Goal: Task Accomplishment & Management: Manage account settings

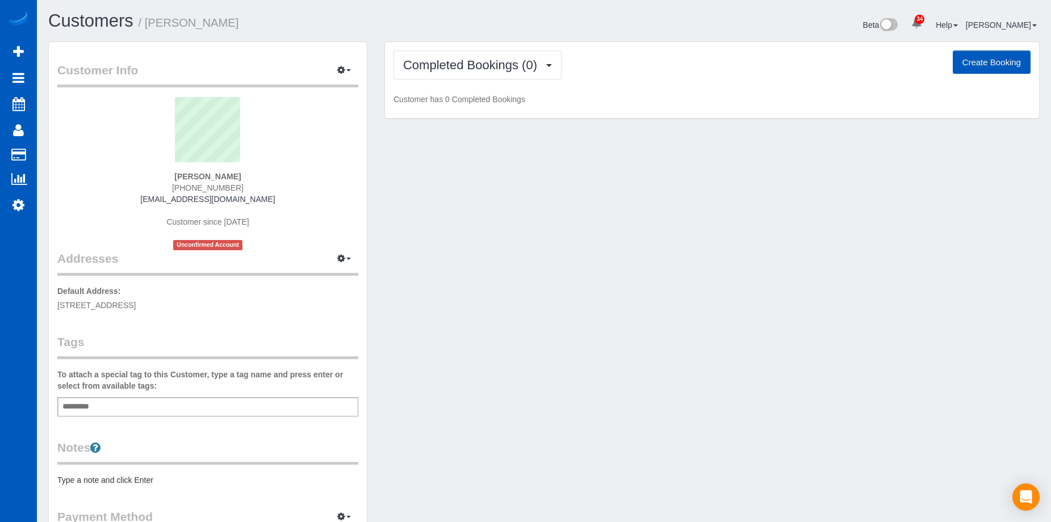
click at [994, 56] on button "Create Booking" at bounding box center [991, 63] width 78 height 24
select select "WA"
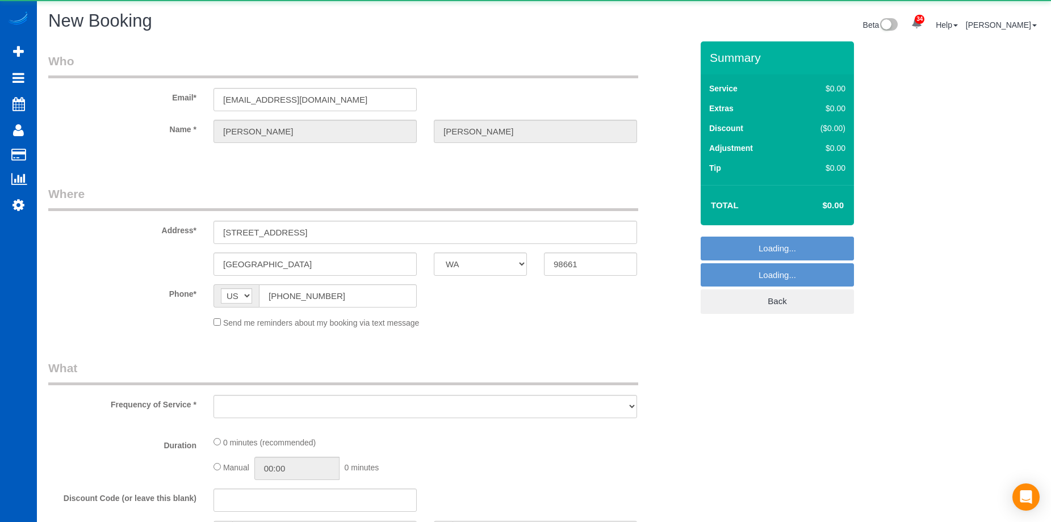
select select "object:13704"
select select "199"
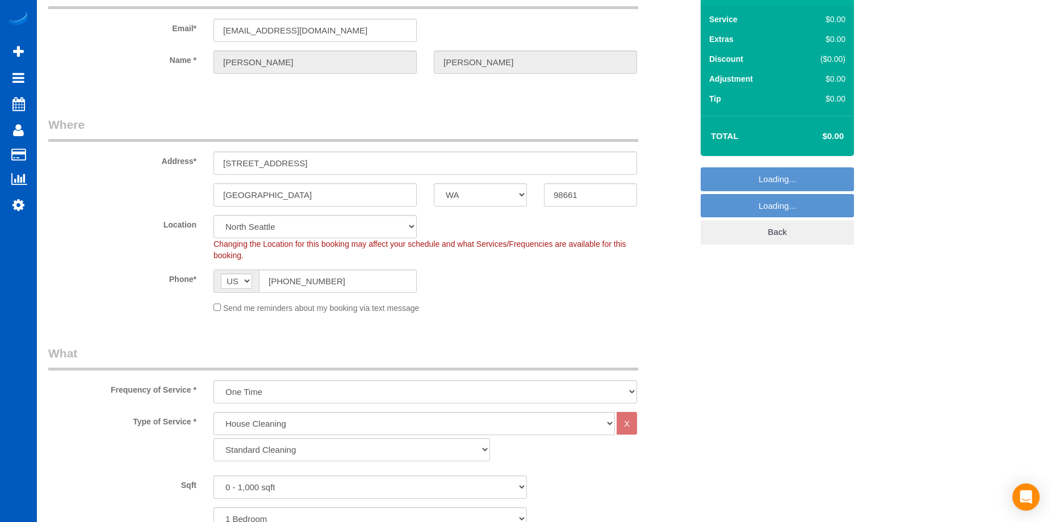
select select "object:13966"
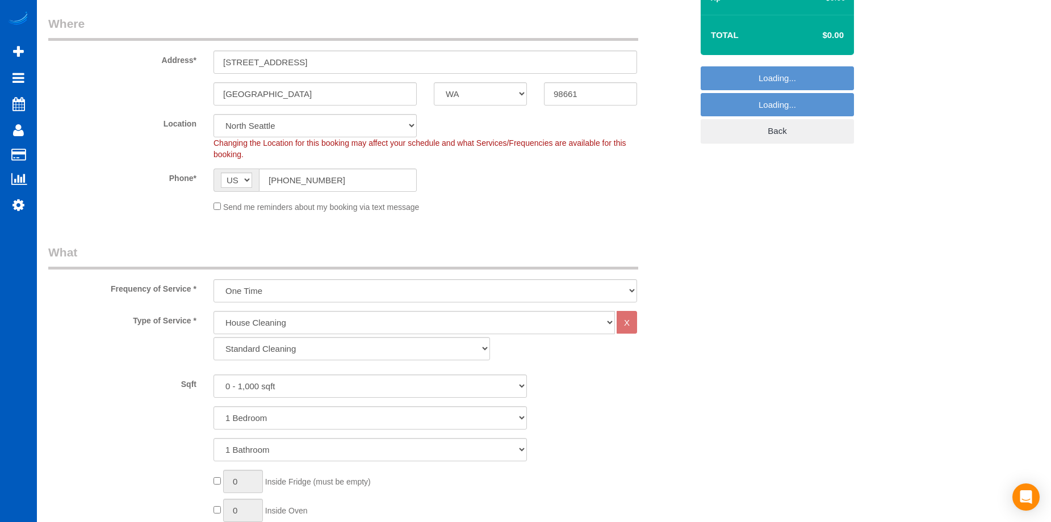
select select "366"
click at [316, 291] on select "One Time Weekly - 15.00% Every 2 Weeks - 10.00% Every 4 Weeks - 5.00% Every 2 M…" at bounding box center [424, 290] width 423 height 23
select select "object:14058"
click at [213, 279] on select "One Time Weekly - 15.00% Every 2 Weeks - 10.00% Every 4 Weeks - 5.00% Every 2 M…" at bounding box center [424, 290] width 423 height 23
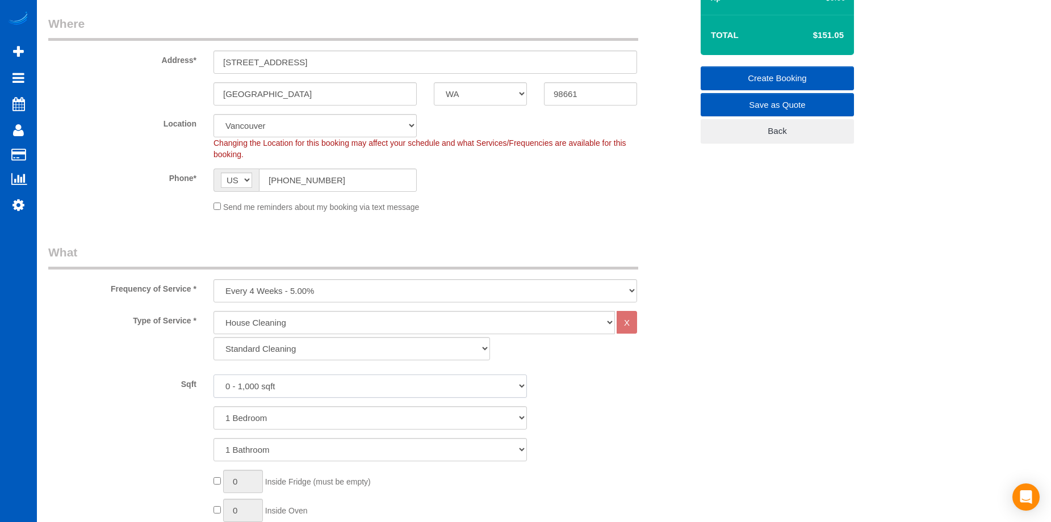
click at [327, 383] on select "0 - 1,000 sqft 1,001 - 1,500 sqft 1,501 - 2,000 sqft 2,001 - 2,500 sqft 2,501 -…" at bounding box center [369, 386] width 313 height 23
select select "1501"
click at [213, 375] on select "0 - 1,000 sqft 1,001 - 1,500 sqft 1,501 - 2,000 sqft 2,001 - 2,500 sqft 2,501 -…" at bounding box center [369, 386] width 313 height 23
click at [270, 415] on select "1 Bedroom 2 Bedrooms 3 Bedrooms 4 Bedrooms 5 Bedrooms 6 Bedrooms 7 Bedrooms" at bounding box center [369, 417] width 313 height 23
select select "3"
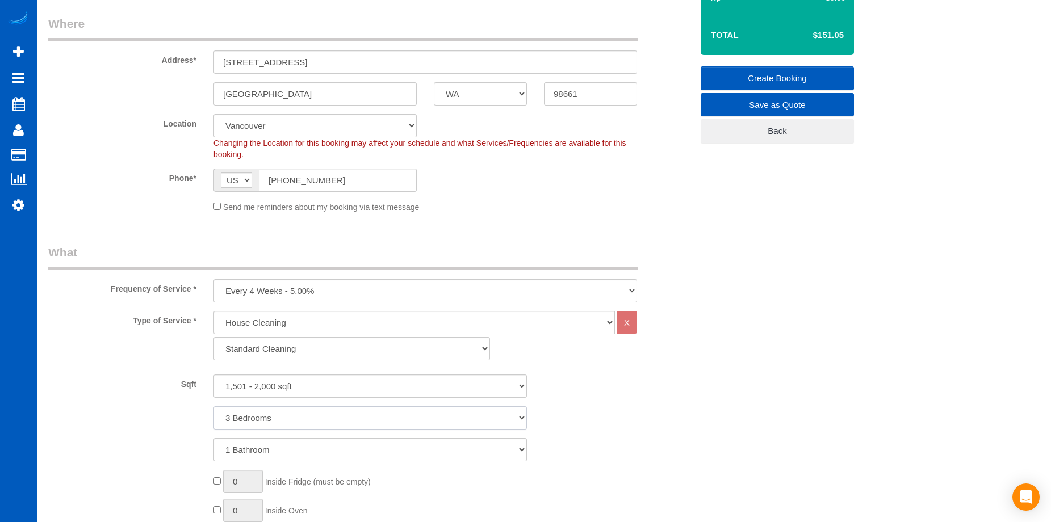
click at [213, 406] on select "1 Bedroom 2 Bedrooms 3 Bedrooms 4 Bedrooms 5 Bedrooms 6 Bedrooms 7 Bedrooms" at bounding box center [369, 417] width 313 height 23
drag, startPoint x: 290, startPoint y: 453, endPoint x: 290, endPoint y: 438, distance: 14.8
click at [290, 453] on select "1 Bathroom 2 Bathrooms 3 Bathrooms 4 Bathrooms 5 Bathrooms 6 Bathrooms 7 Bathro…" at bounding box center [369, 449] width 313 height 23
select select "3"
click at [213, 438] on select "1 Bathroom 2 Bathrooms 3 Bathrooms 4 Bathrooms 5 Bathrooms 6 Bathrooms 7 Bathro…" at bounding box center [369, 449] width 313 height 23
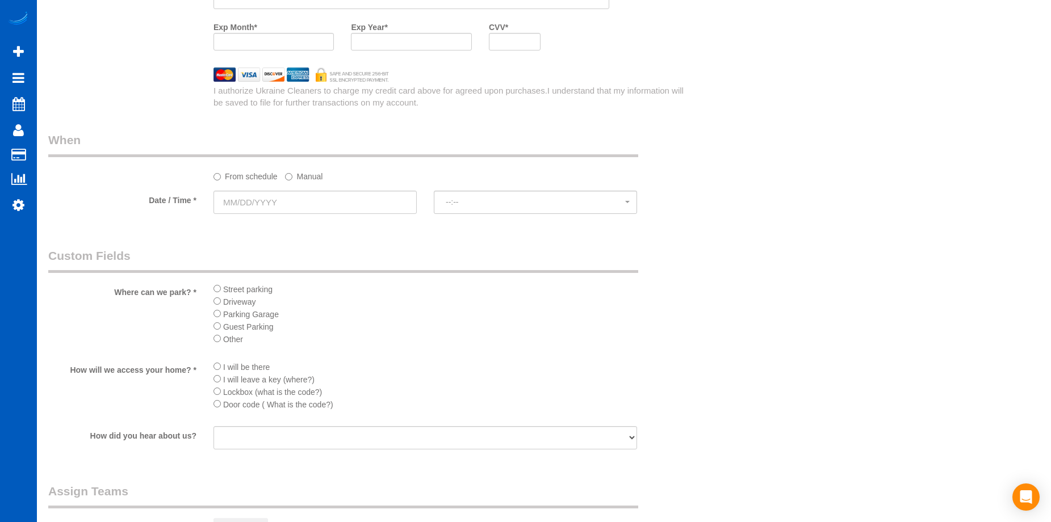
scroll to position [1305, 0]
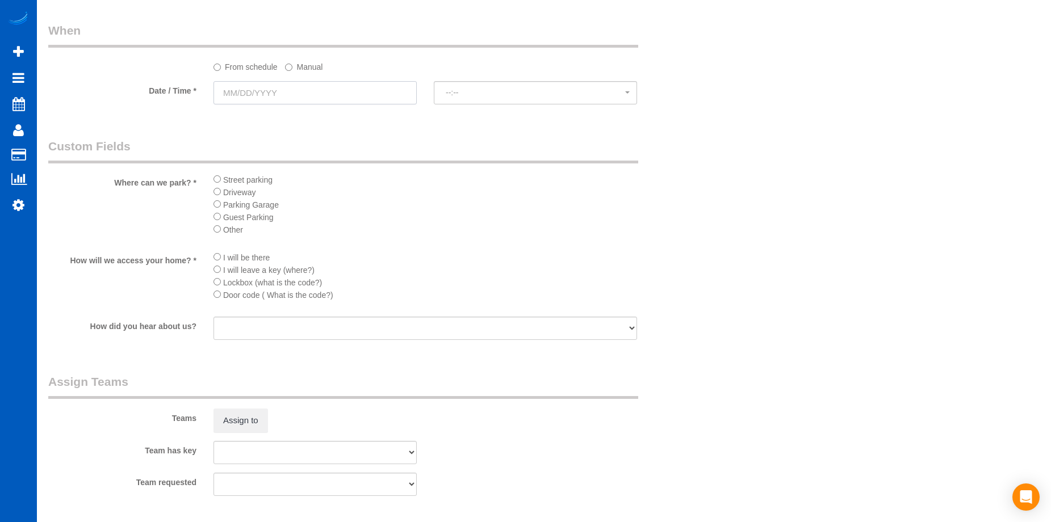
click at [271, 95] on input "text" at bounding box center [314, 92] width 203 height 23
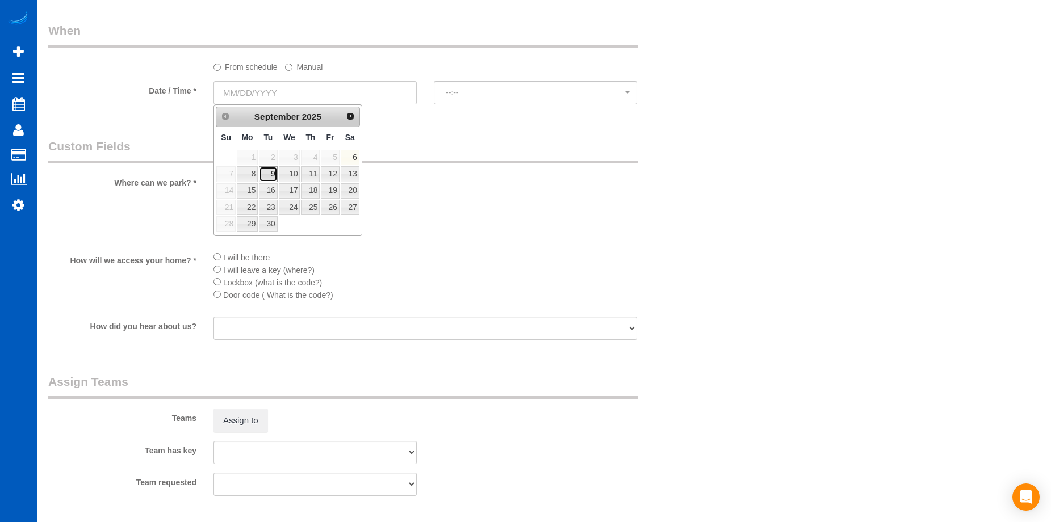
click at [264, 171] on link "9" at bounding box center [268, 173] width 18 height 15
type input "09/09/2025"
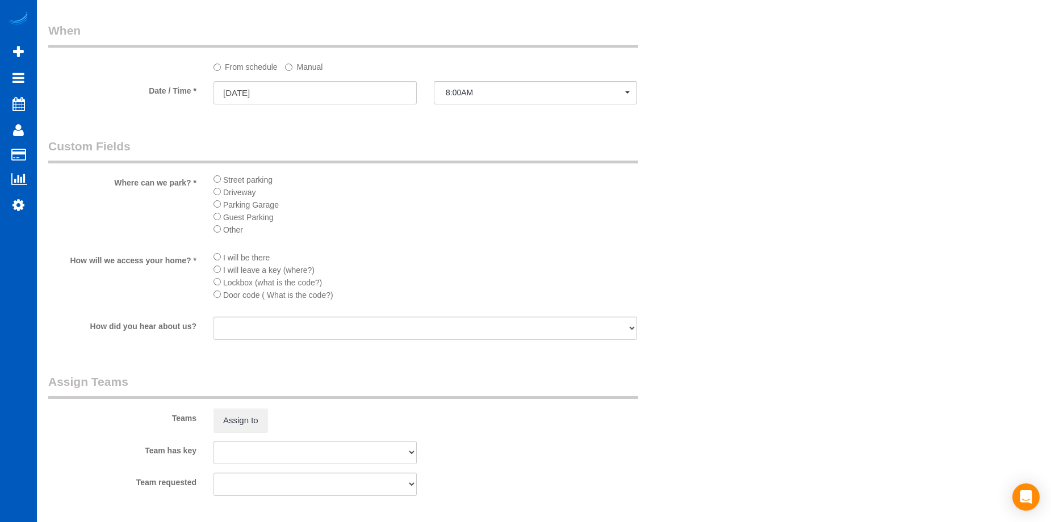
select select "spot29"
click at [486, 87] on button "8:00AM" at bounding box center [535, 92] width 203 height 23
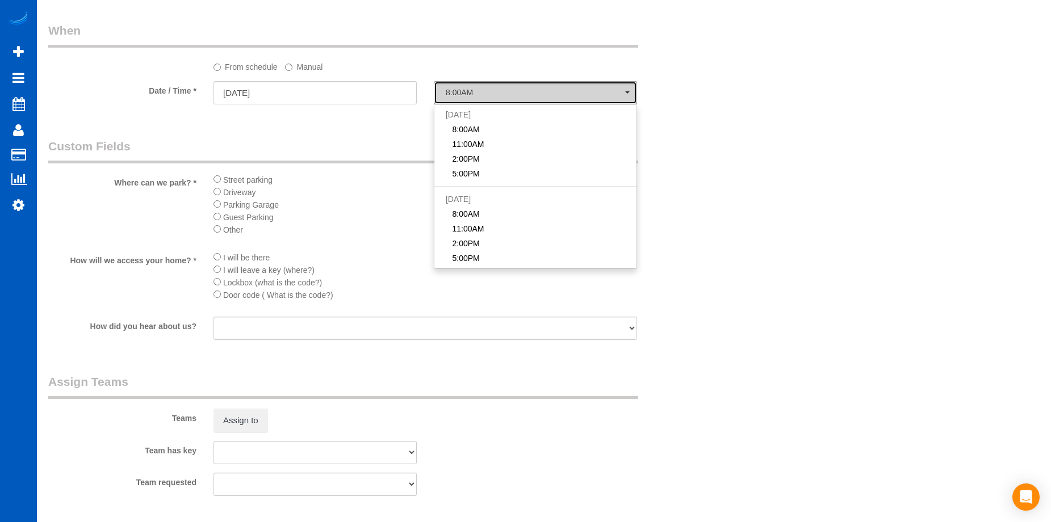
click at [486, 87] on button "8:00AM" at bounding box center [535, 92] width 203 height 23
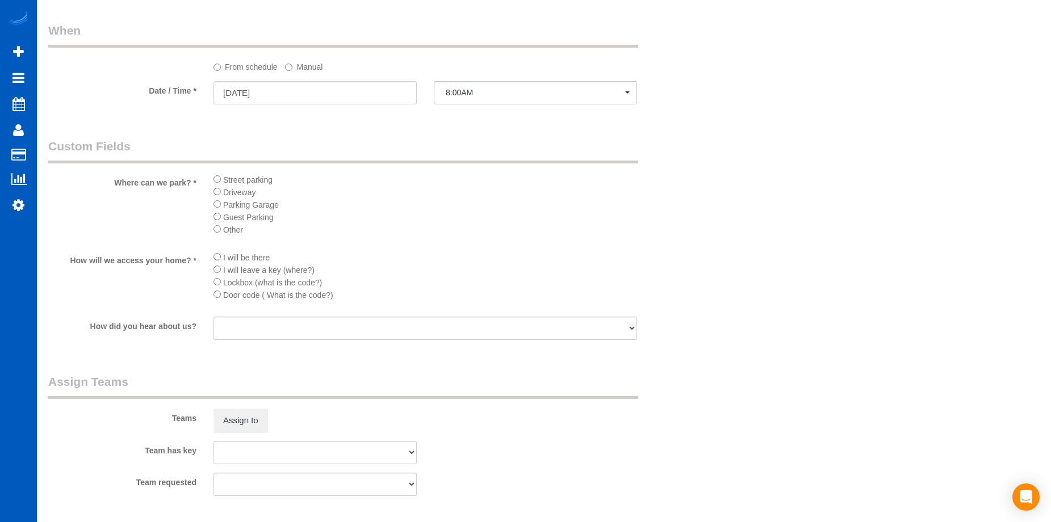
click at [306, 66] on label "Manual" at bounding box center [303, 64] width 37 height 15
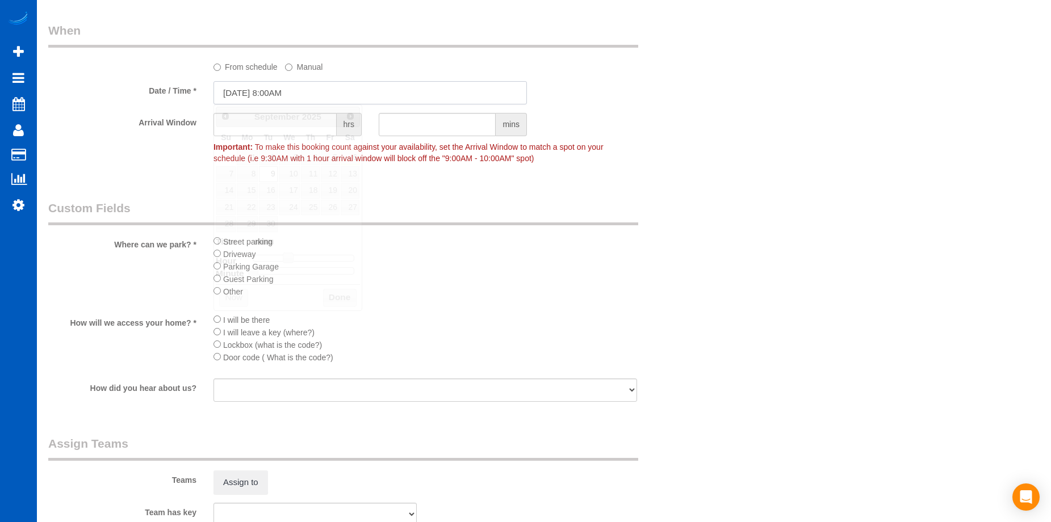
click at [285, 95] on input "09/09/2025 8:00AM" at bounding box center [369, 92] width 313 height 23
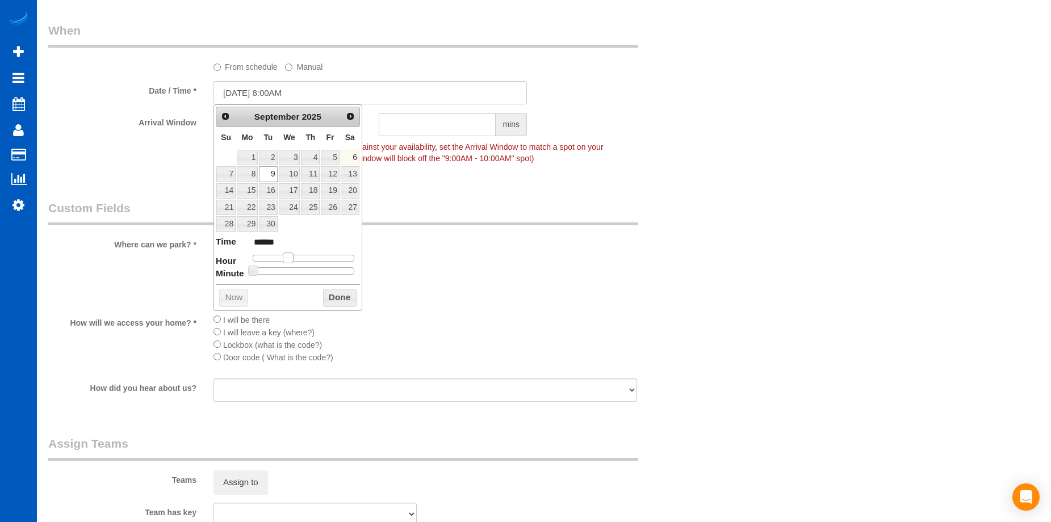
type input "09/09/2025 9:00AM"
type input "******"
type input "09/09/2025 10:00AM"
type input "*******"
type input "09/09/2025 11:00AM"
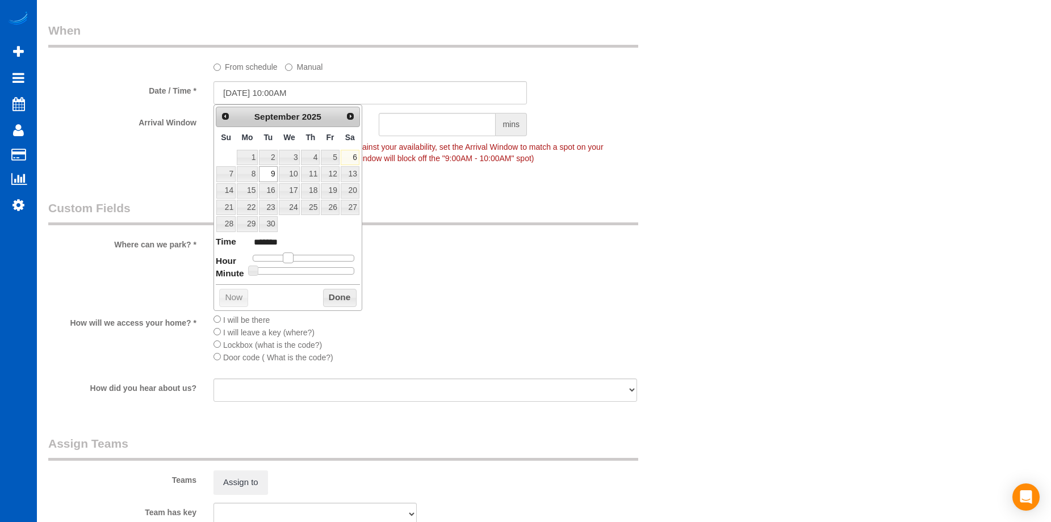
type input "*******"
type input "09/09/2025 10:00AM"
type input "*******"
drag, startPoint x: 289, startPoint y: 260, endPoint x: 299, endPoint y: 260, distance: 9.1
click at [299, 260] on span at bounding box center [297, 258] width 10 height 10
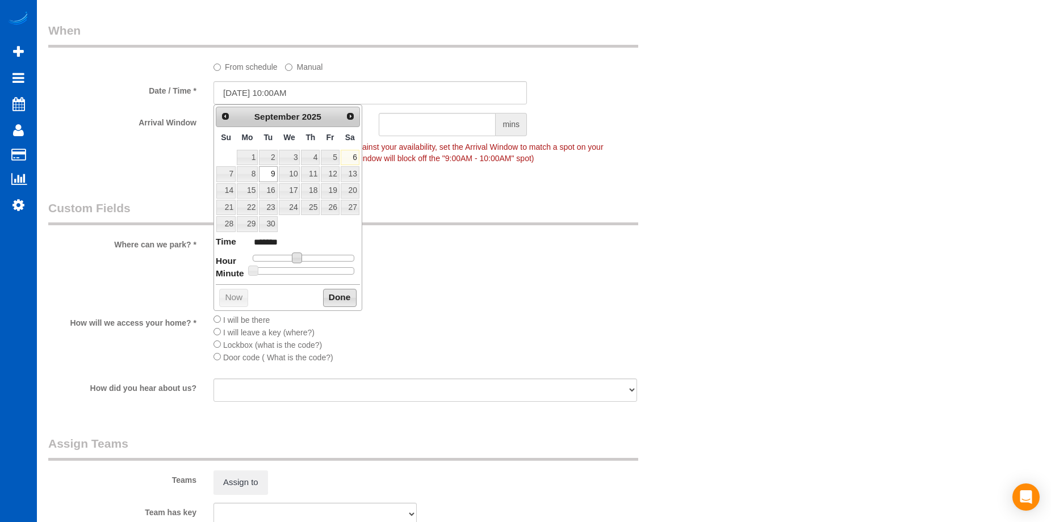
click at [340, 292] on button "Done" at bounding box center [339, 298] width 33 height 18
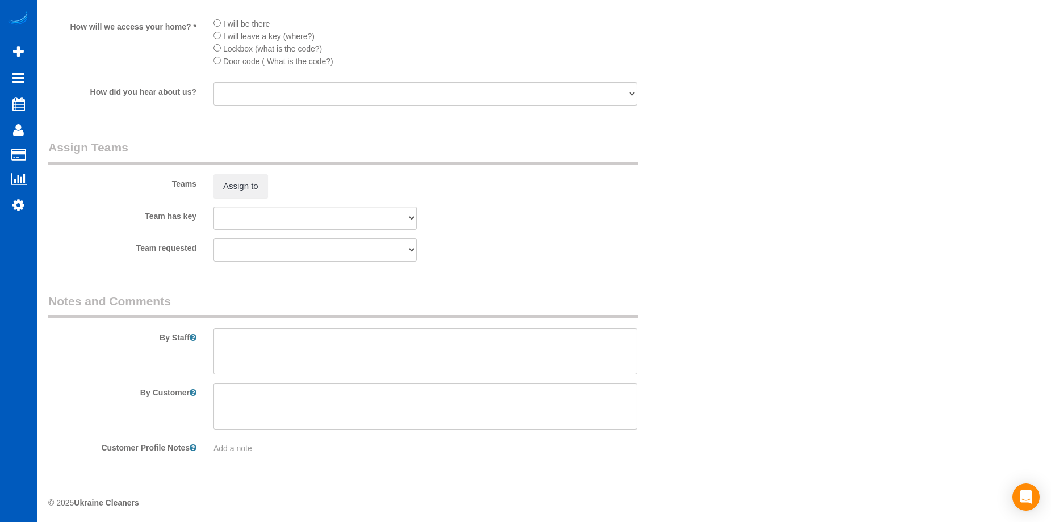
scroll to position [1604, 0]
click at [397, 366] on textarea at bounding box center [424, 348] width 423 height 47
click at [392, 347] on textarea at bounding box center [424, 348] width 423 height 47
paste textarea "Skipping one bedroom and one bathroom. Frank has a small dog that sheds a lot, …"
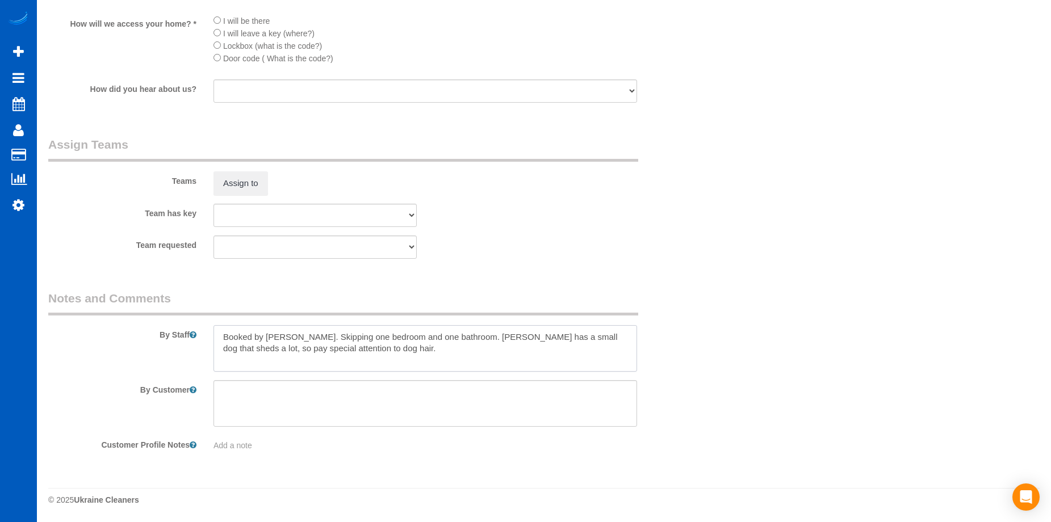
type textarea "Booked by Jade. Skipping one bedroom and one bathroom. Frank has a small dog th…"
click at [652, 255] on div "Team requested Elena Kremneva Irina Dunaeva Kseniia Trofimova Luiza Maksymova M…" at bounding box center [370, 247] width 661 height 23
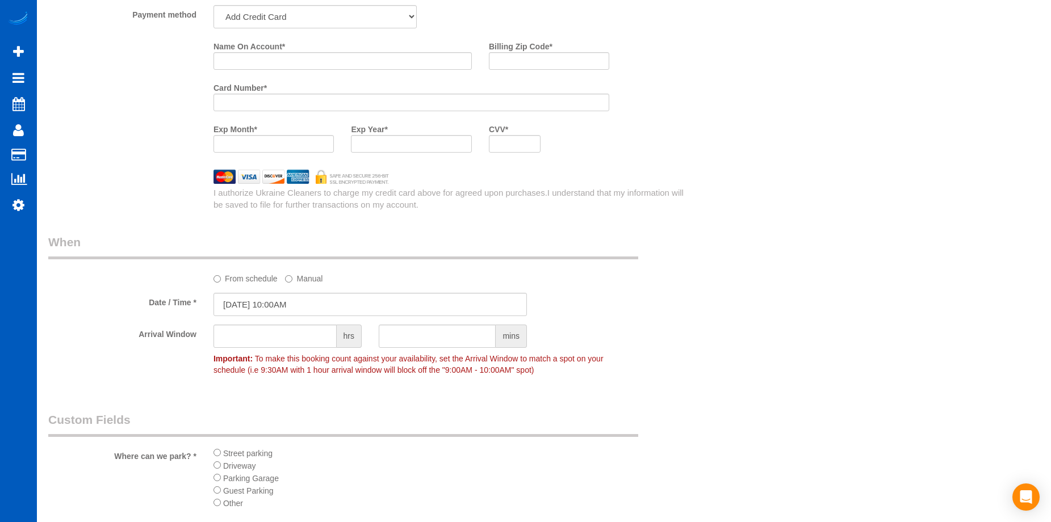
scroll to position [923, 0]
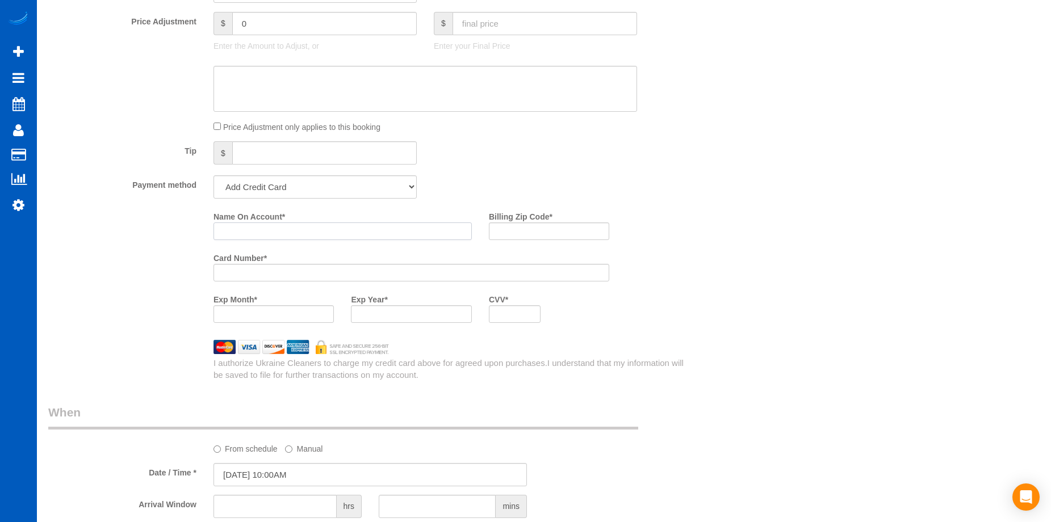
click at [287, 231] on input "Name On Account *" at bounding box center [342, 231] width 258 height 18
paste input "[PERSON_NAME]"
type input "[PERSON_NAME]"
drag, startPoint x: 549, startPoint y: 226, endPoint x: 543, endPoint y: 228, distance: 6.5
click at [549, 227] on input "Billing Zip Code *" at bounding box center [549, 231] width 120 height 18
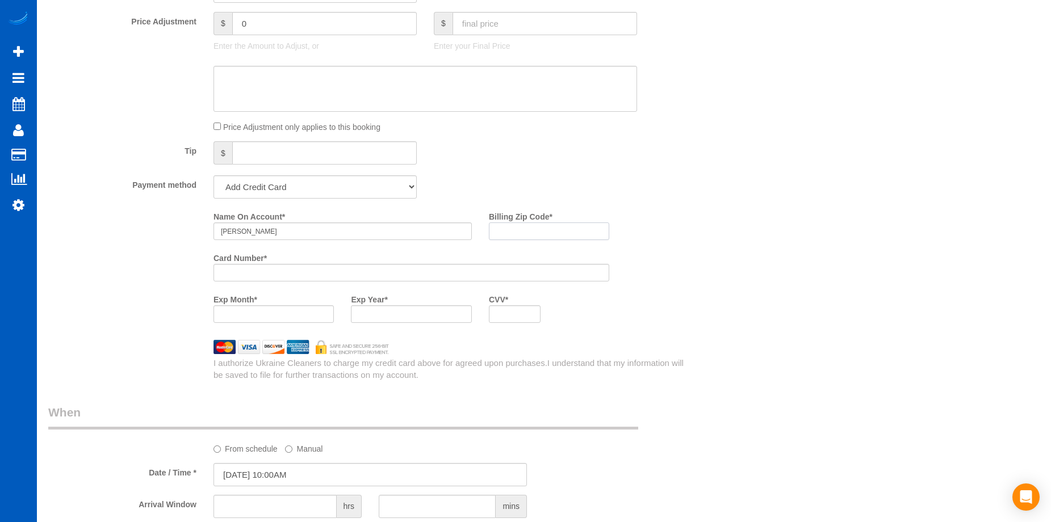
paste input "98661"
type input "98661"
click at [723, 318] on div "Who Email* leharv@comcast.net Name * Frank Harvey Where Address* 3709 NE 36th A…" at bounding box center [543, 140] width 991 height 2045
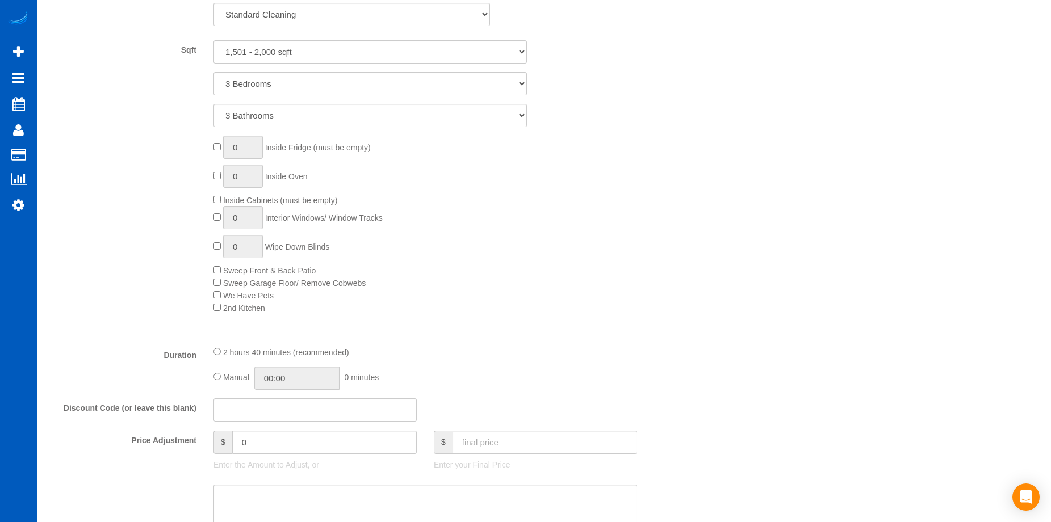
scroll to position [640, 0]
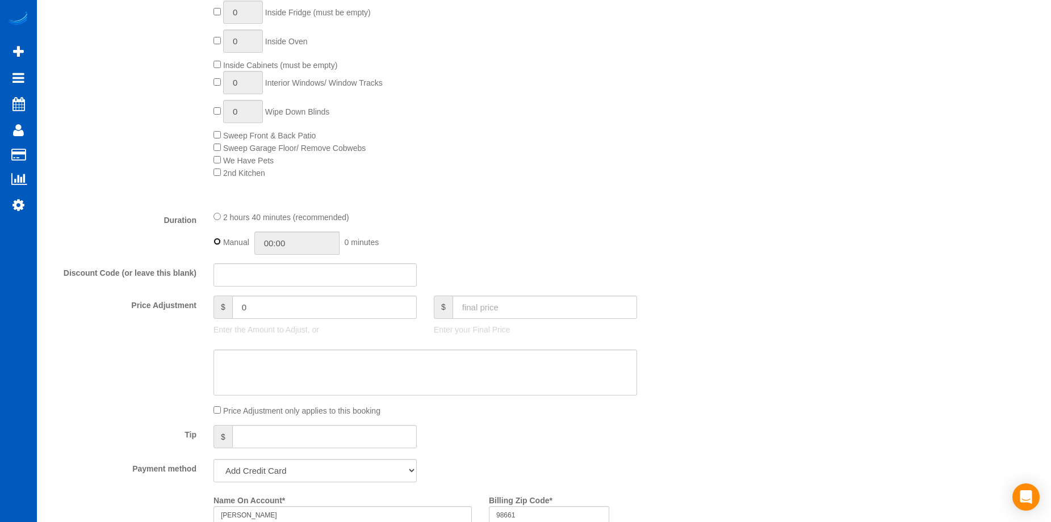
type input "02:40"
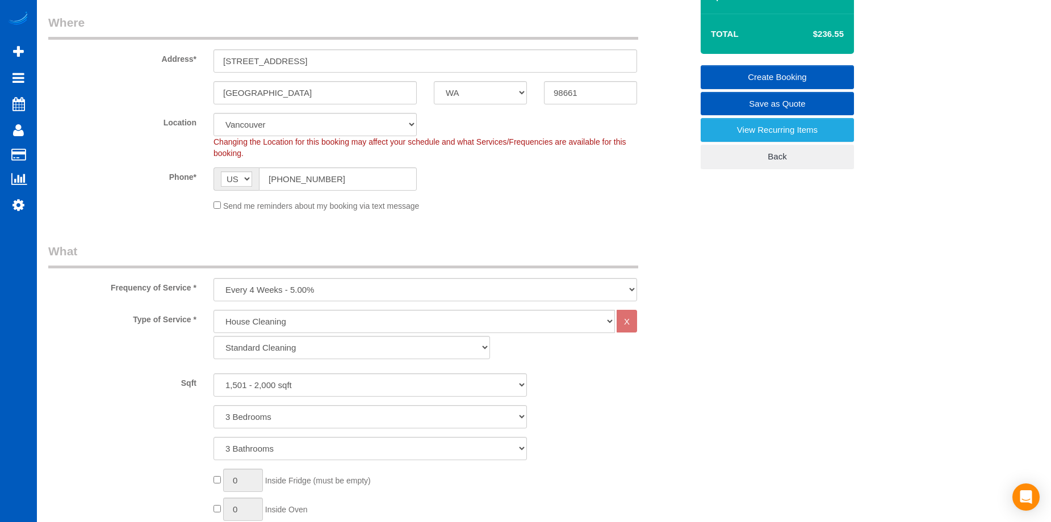
scroll to position [72, 0]
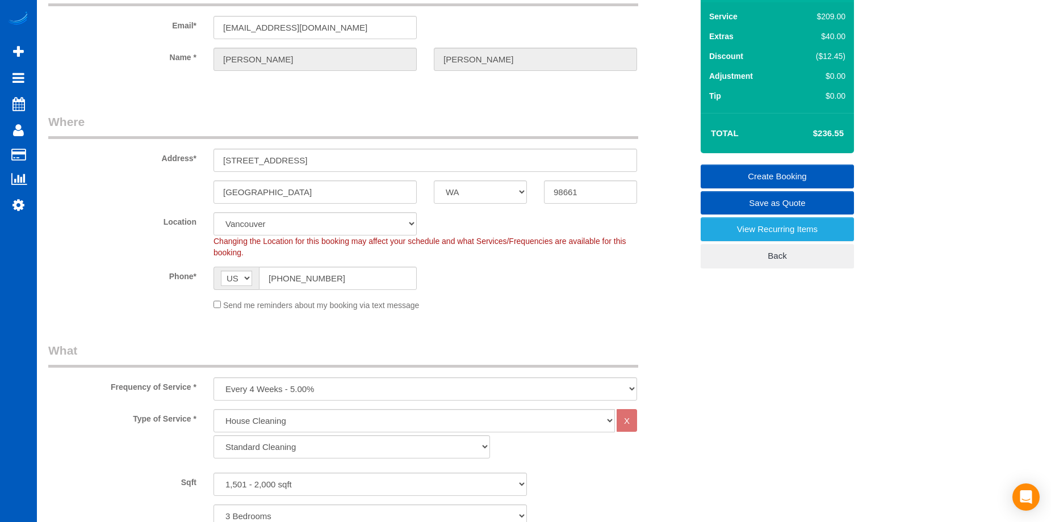
click at [792, 171] on link "Create Booking" at bounding box center [776, 177] width 153 height 24
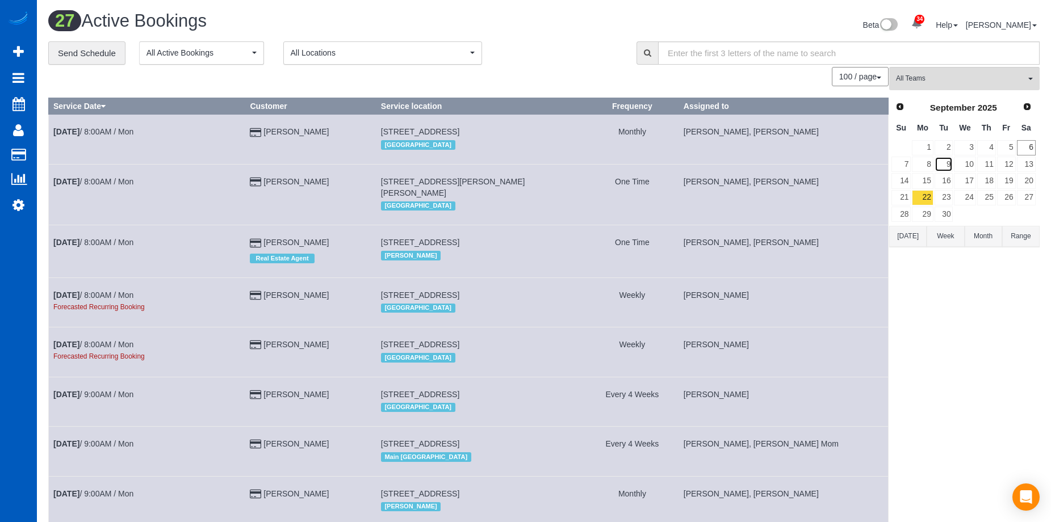
click at [947, 160] on link "9" at bounding box center [943, 164] width 19 height 15
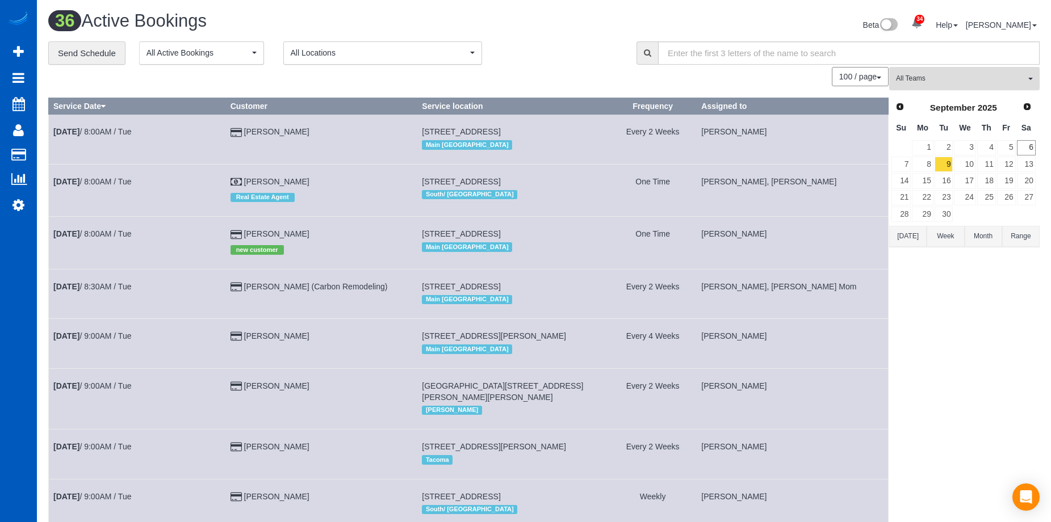
click at [931, 78] on span "All Teams" at bounding box center [960, 79] width 129 height 10
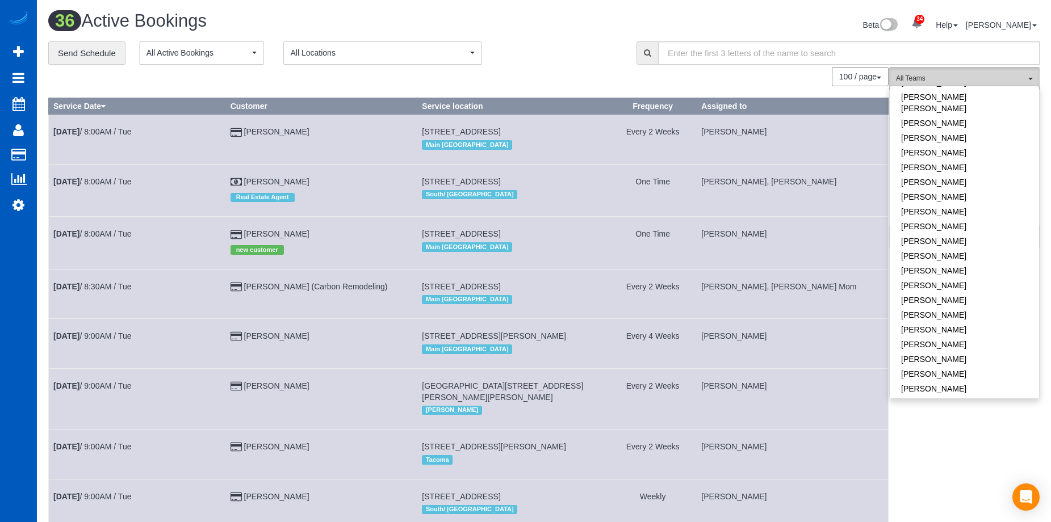
scroll to position [767, 0]
click at [963, 404] on link "[PERSON_NAME]" at bounding box center [963, 411] width 149 height 15
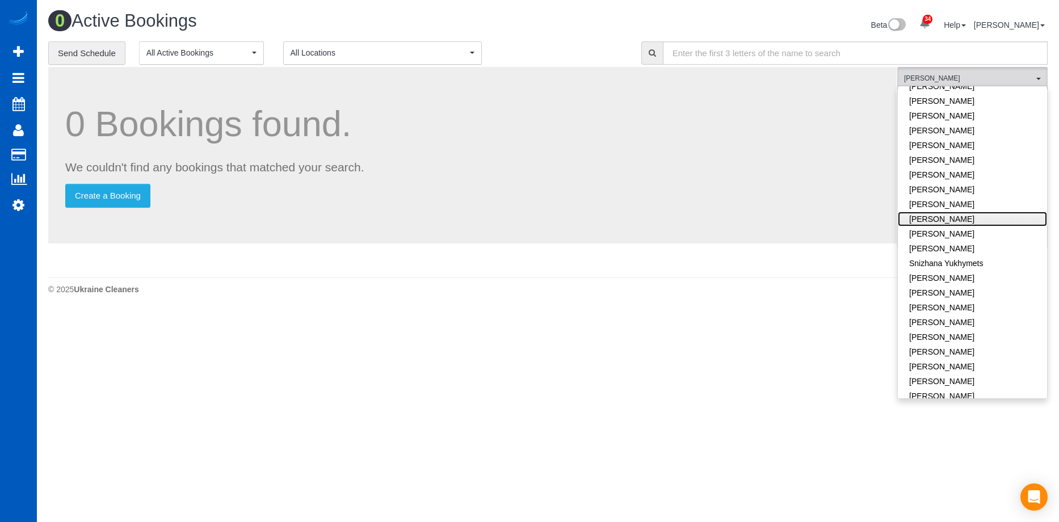
click at [970, 212] on link "[PERSON_NAME]" at bounding box center [972, 219] width 149 height 15
click at [1016, 212] on link "[PERSON_NAME]" at bounding box center [972, 219] width 149 height 15
click at [978, 404] on link "[PERSON_NAME]" at bounding box center [972, 411] width 149 height 15
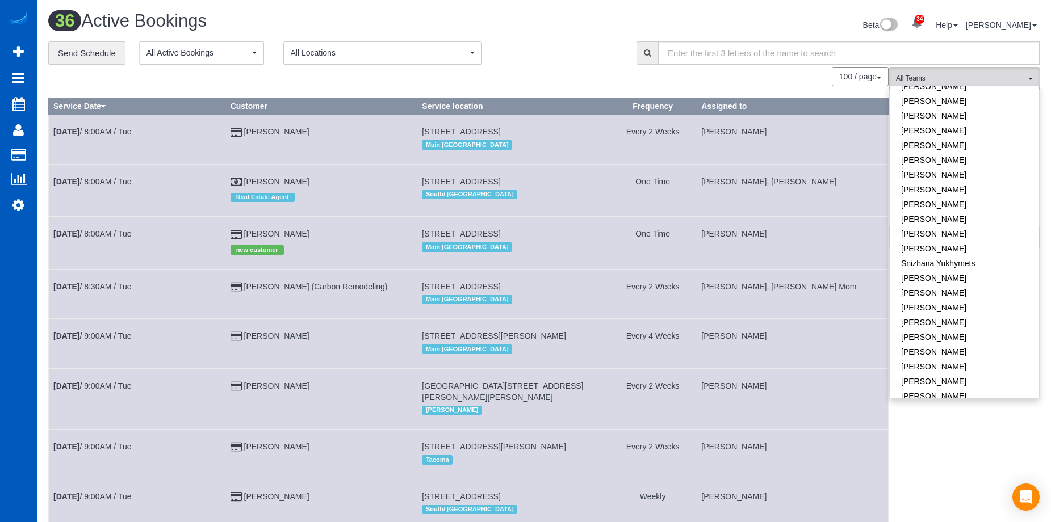
click at [480, 12] on h1 "36 Active Bookings" at bounding box center [291, 20] width 487 height 19
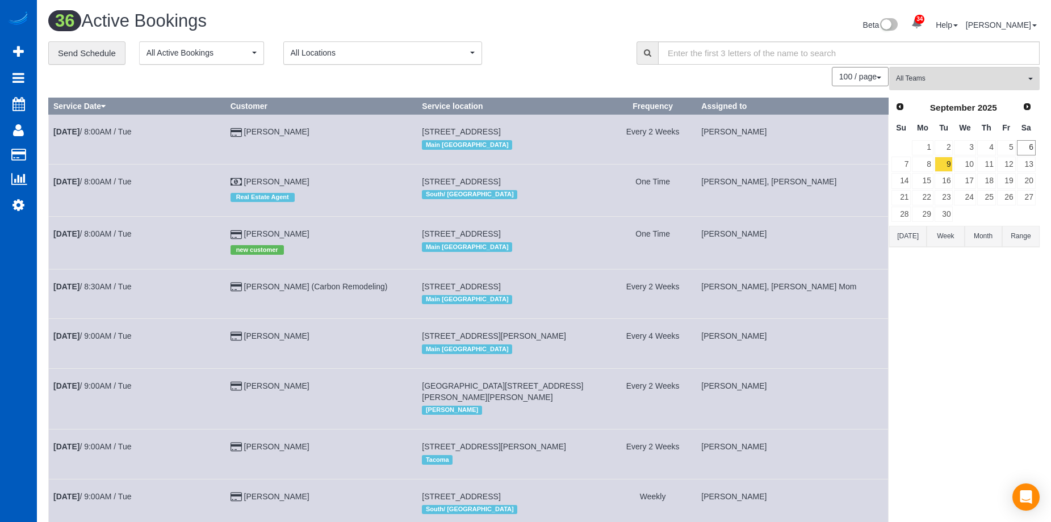
click at [505, 27] on h1 "36 Active Bookings" at bounding box center [291, 20] width 487 height 19
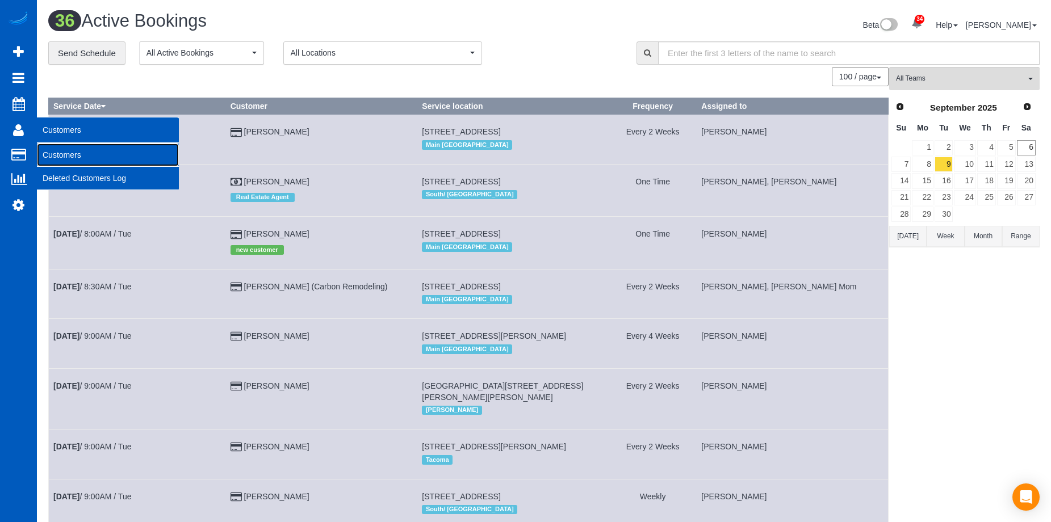
click at [58, 150] on link "Customers" at bounding box center [108, 155] width 142 height 23
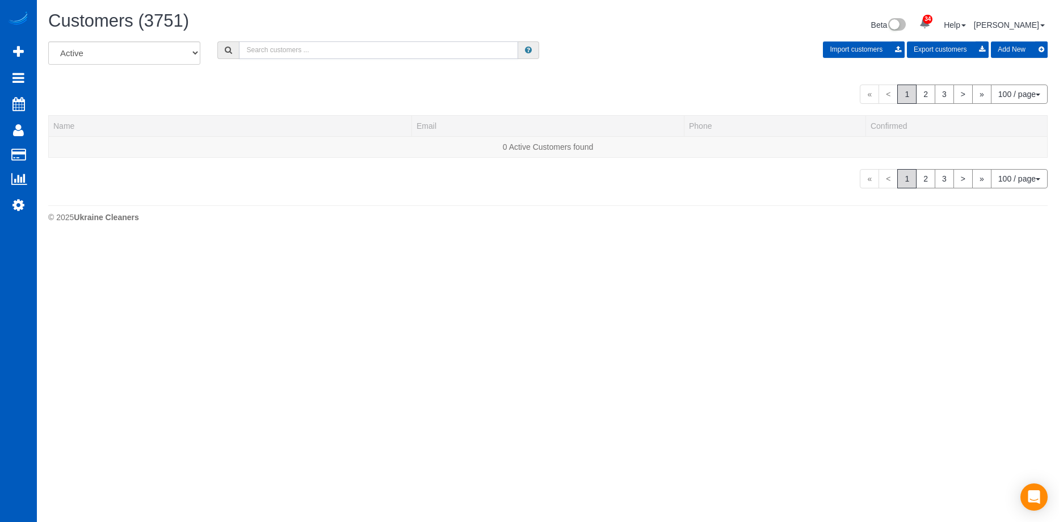
click at [337, 48] on input "text" at bounding box center [378, 50] width 279 height 18
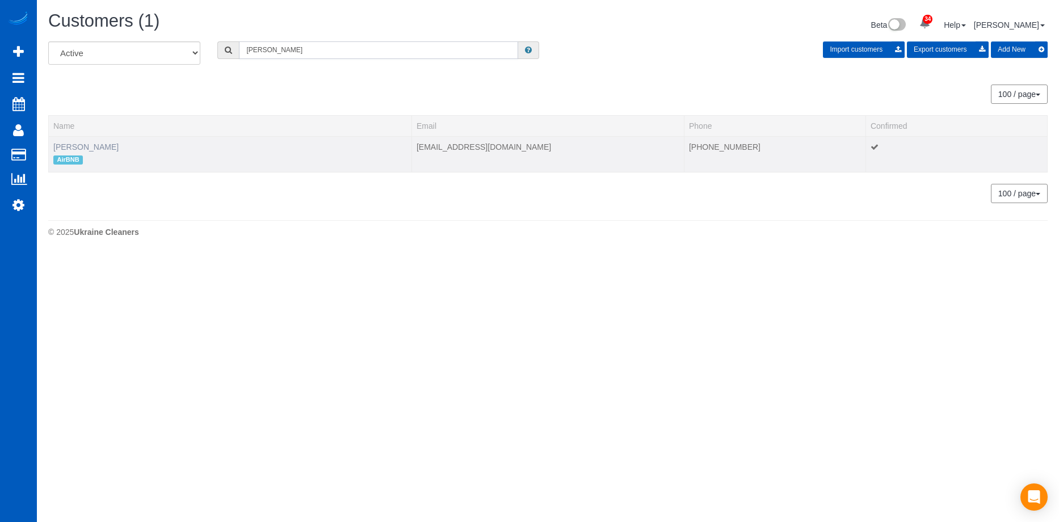
type input "[PERSON_NAME]"
click at [74, 149] on link "[PERSON_NAME]" at bounding box center [85, 146] width 65 height 9
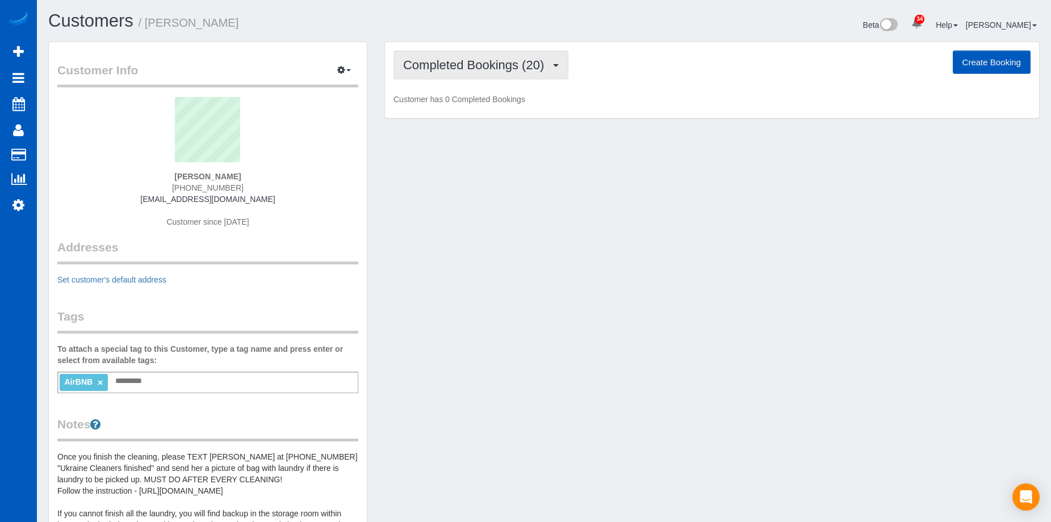
click at [460, 62] on span "Completed Bookings (20)" at bounding box center [476, 65] width 146 height 14
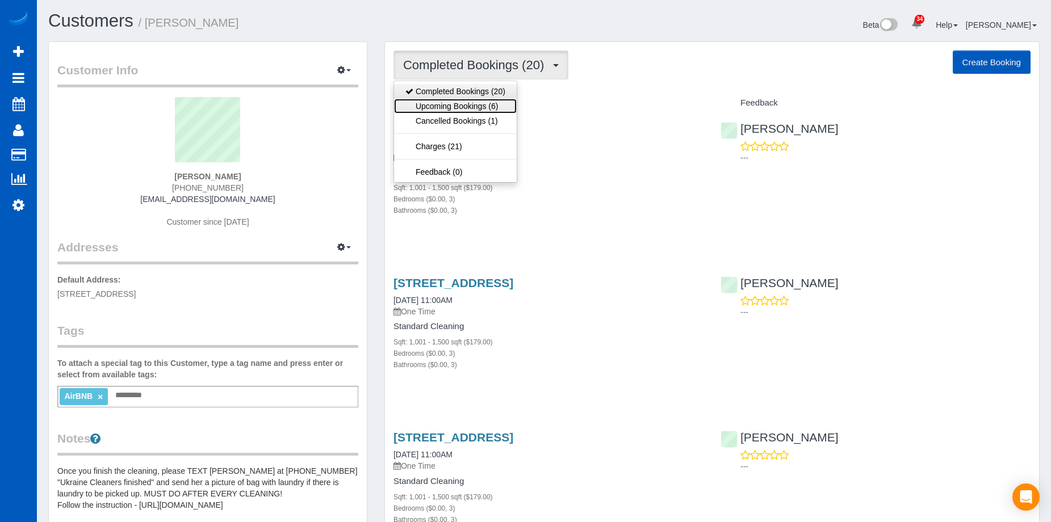
click at [459, 103] on link "Upcoming Bookings (6)" at bounding box center [455, 106] width 123 height 15
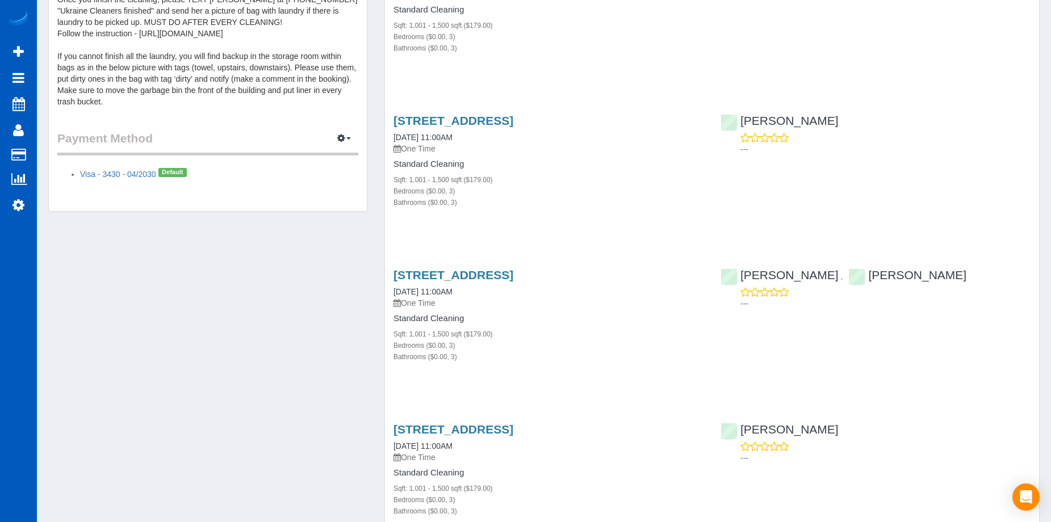
scroll to position [568, 0]
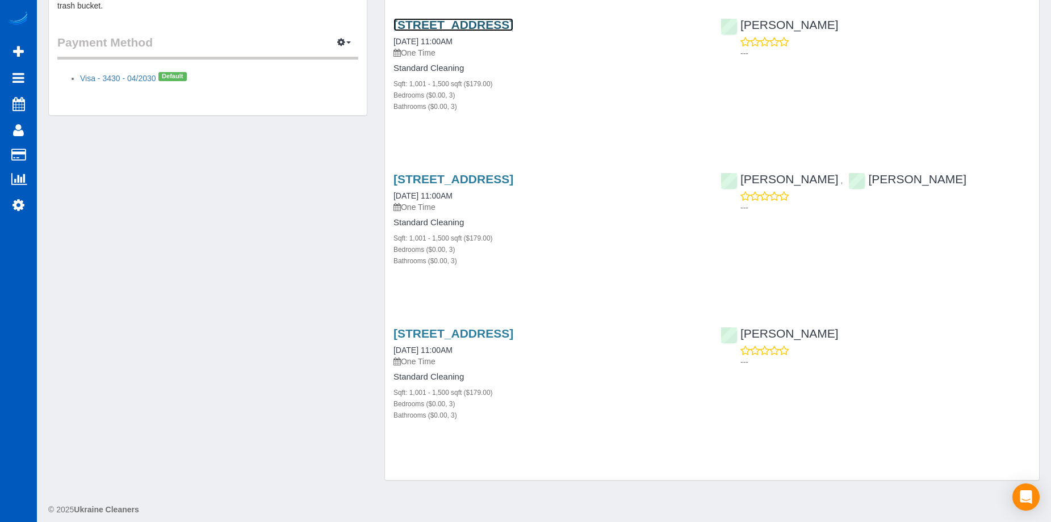
click at [513, 20] on link "[STREET_ADDRESS]" at bounding box center [453, 24] width 120 height 13
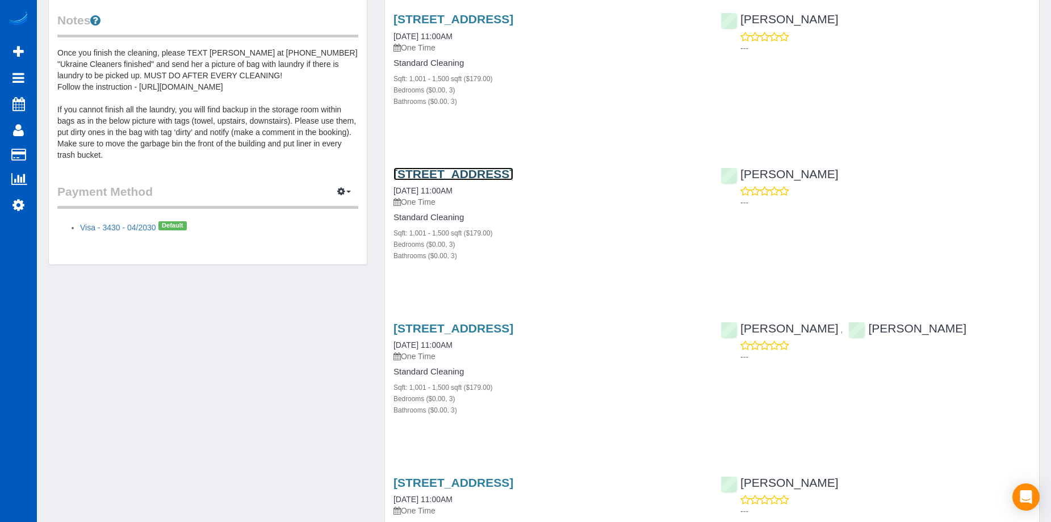
scroll to position [397, 0]
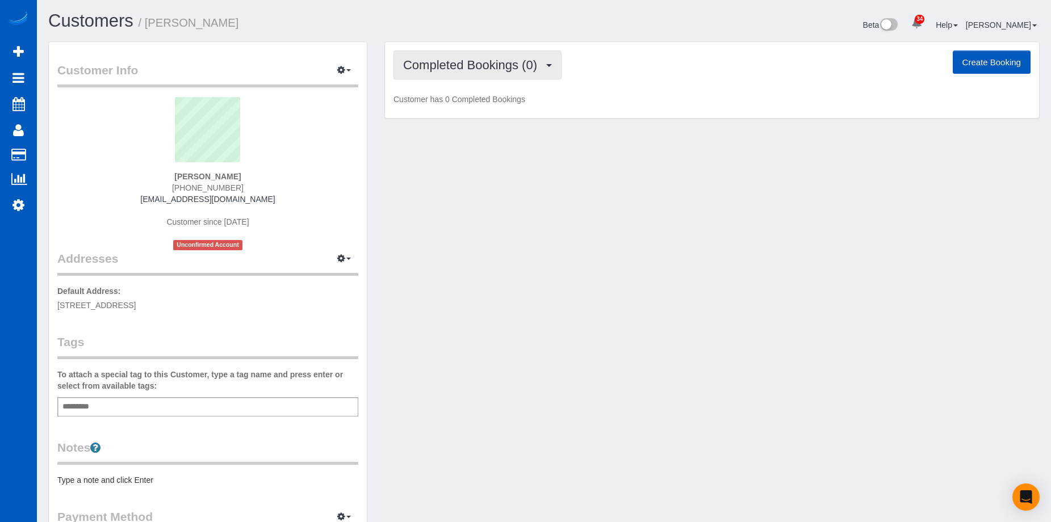
click at [523, 65] on span "Completed Bookings (0)" at bounding box center [473, 65] width 140 height 14
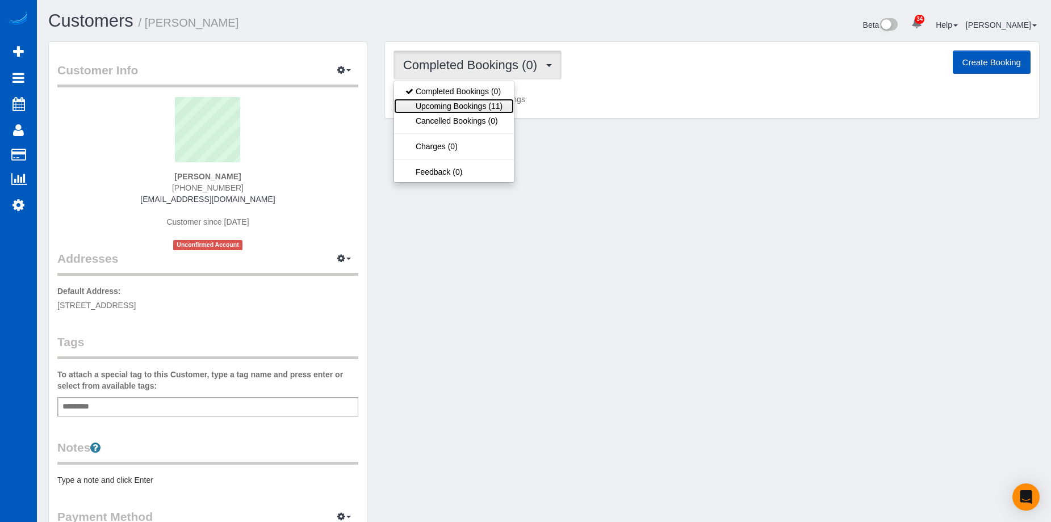
click at [485, 100] on link "Upcoming Bookings (11)" at bounding box center [454, 106] width 120 height 15
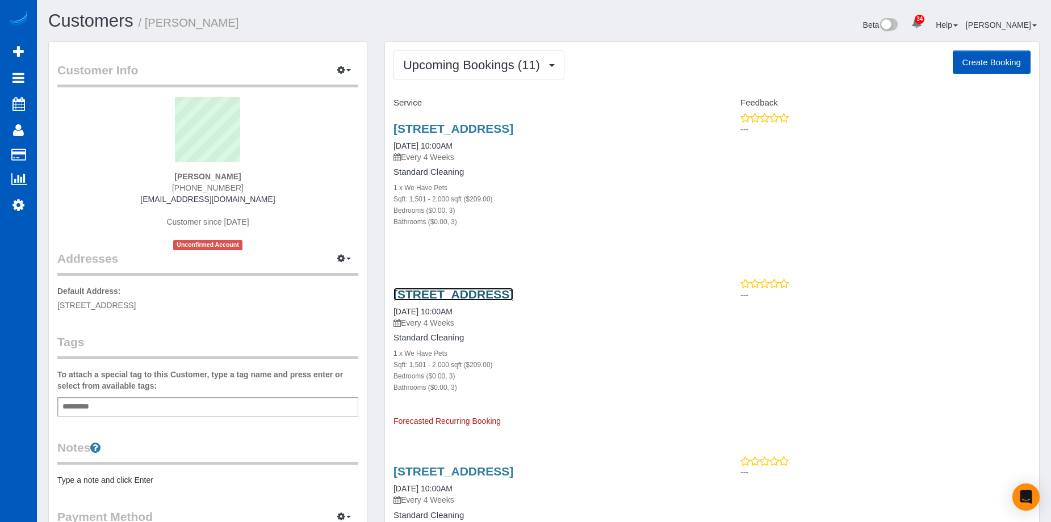
click at [507, 291] on link "[STREET_ADDRESS]" at bounding box center [453, 294] width 120 height 13
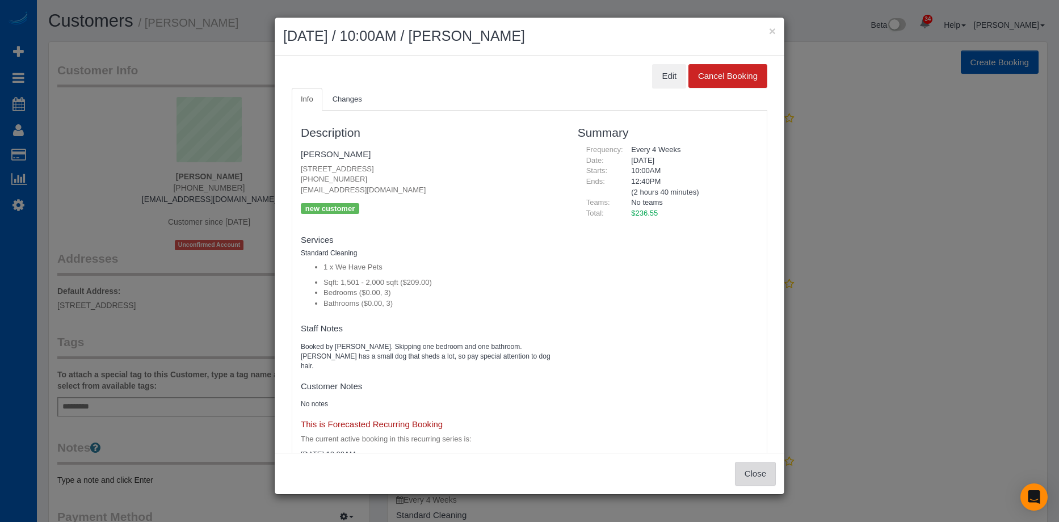
click at [764, 479] on button "Close" at bounding box center [755, 474] width 41 height 24
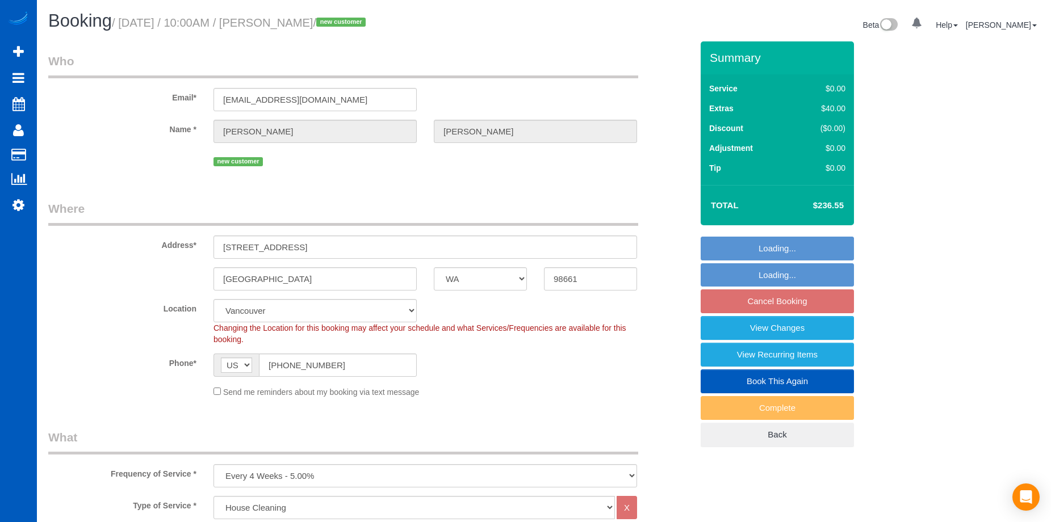
select select "WA"
select select "199"
select select "1501"
select select "3"
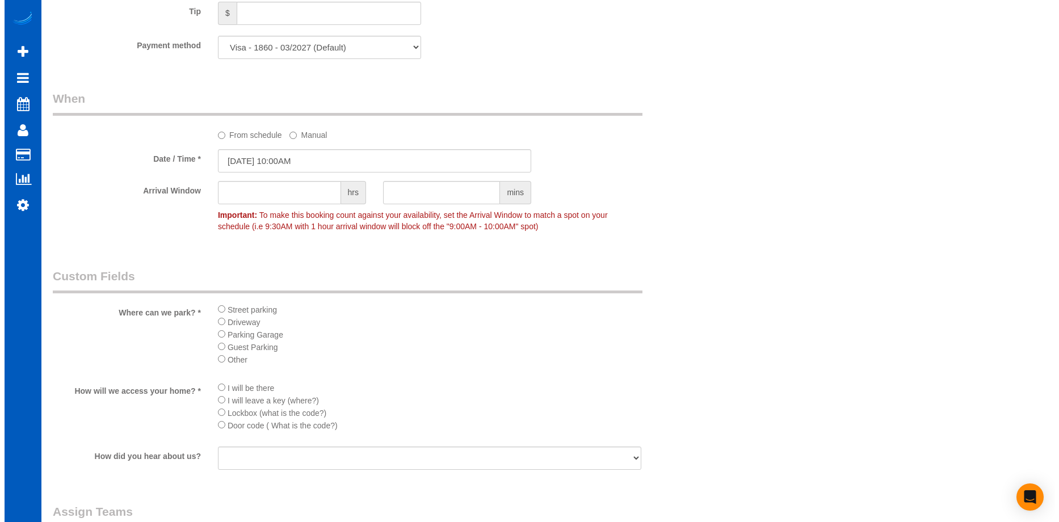
scroll to position [1305, 0]
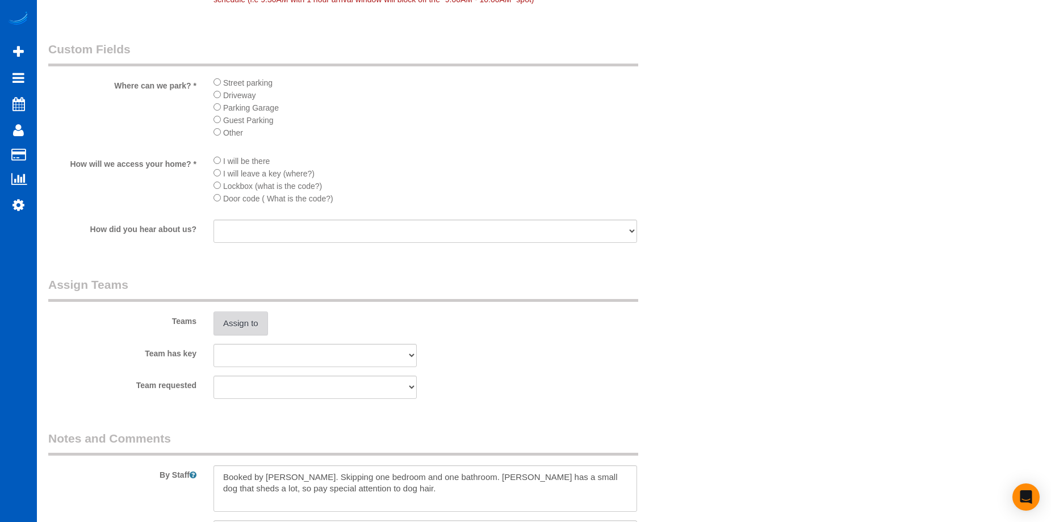
click at [238, 323] on button "Assign to" at bounding box center [240, 324] width 54 height 24
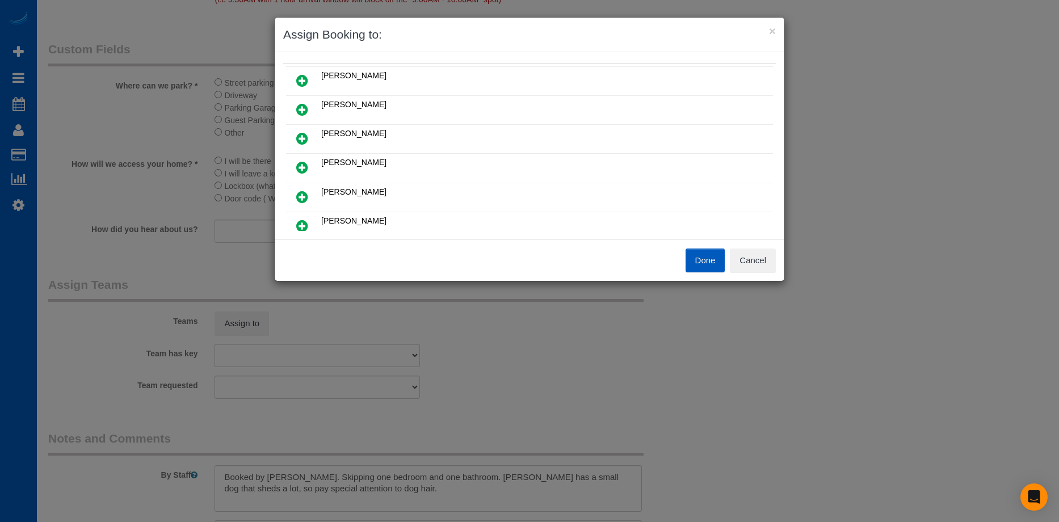
scroll to position [114, 0]
click at [300, 167] on icon at bounding box center [302, 169] width 12 height 14
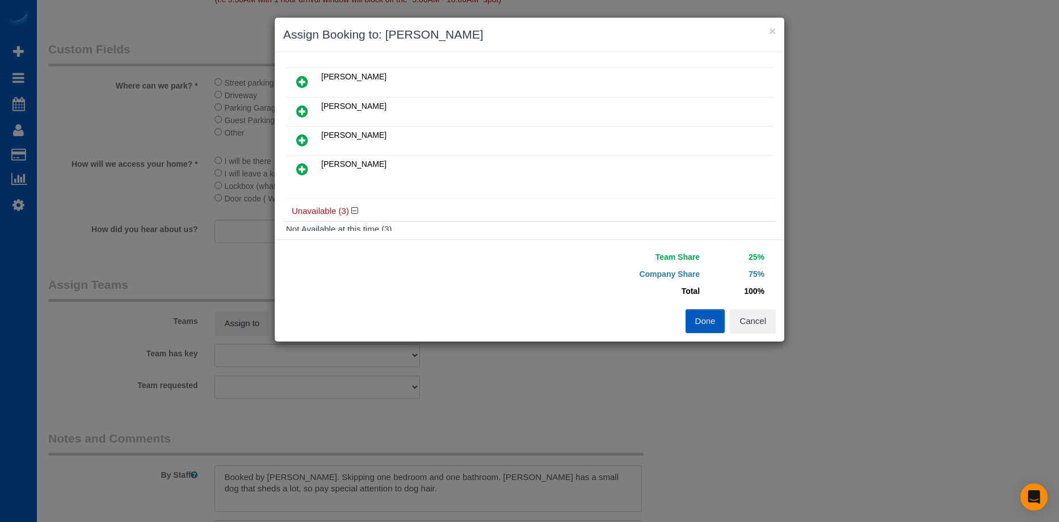
click at [305, 168] on icon at bounding box center [302, 169] width 12 height 14
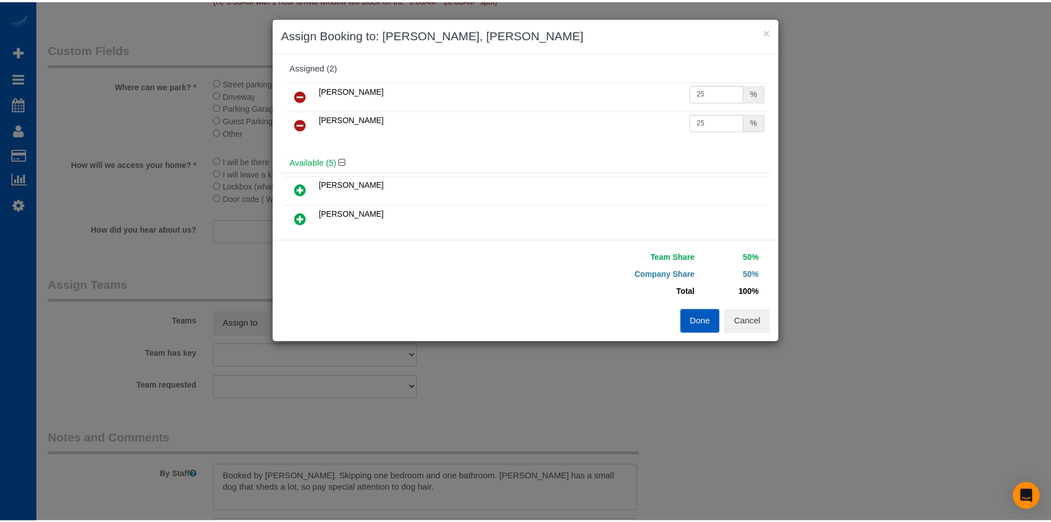
scroll to position [0, 0]
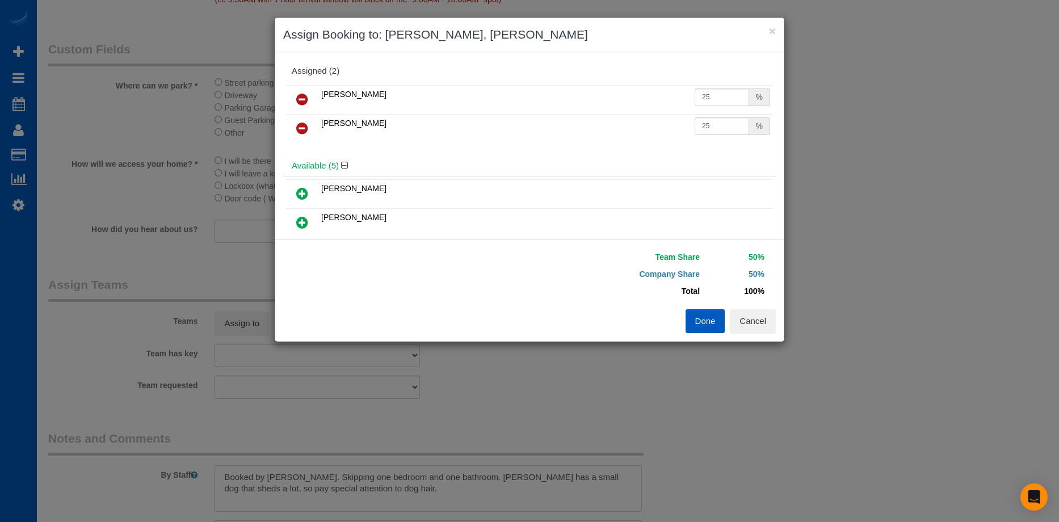
click at [700, 331] on div "Team Share 50% Company Share 50% Total 100% Warning: The Company share is 0%. I…" at bounding box center [530, 290] width 510 height 102
click at [709, 318] on button "Done" at bounding box center [706, 321] width 40 height 24
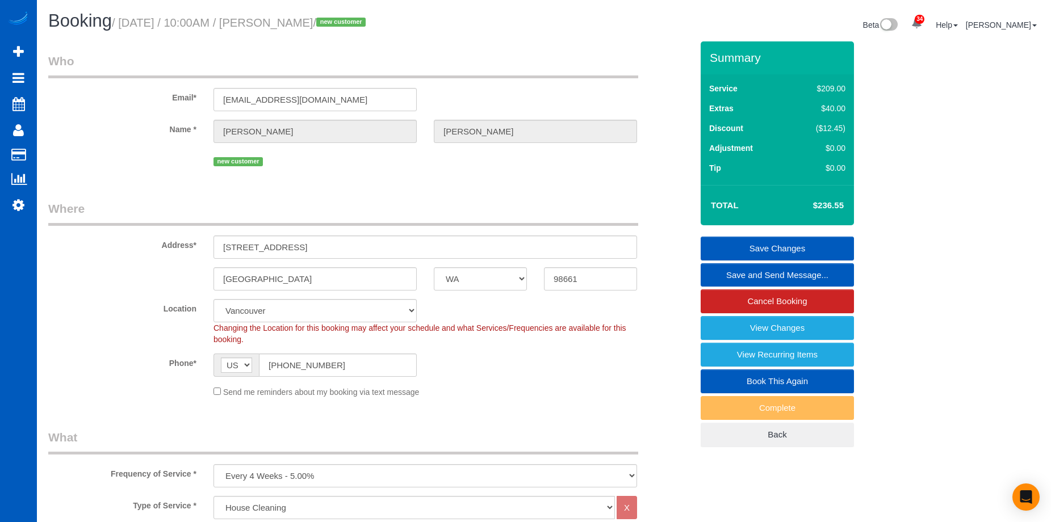
click at [329, 395] on span "Send me reminders about my booking via text message" at bounding box center [321, 392] width 196 height 9
click at [747, 245] on link "Save Changes" at bounding box center [776, 249] width 153 height 24
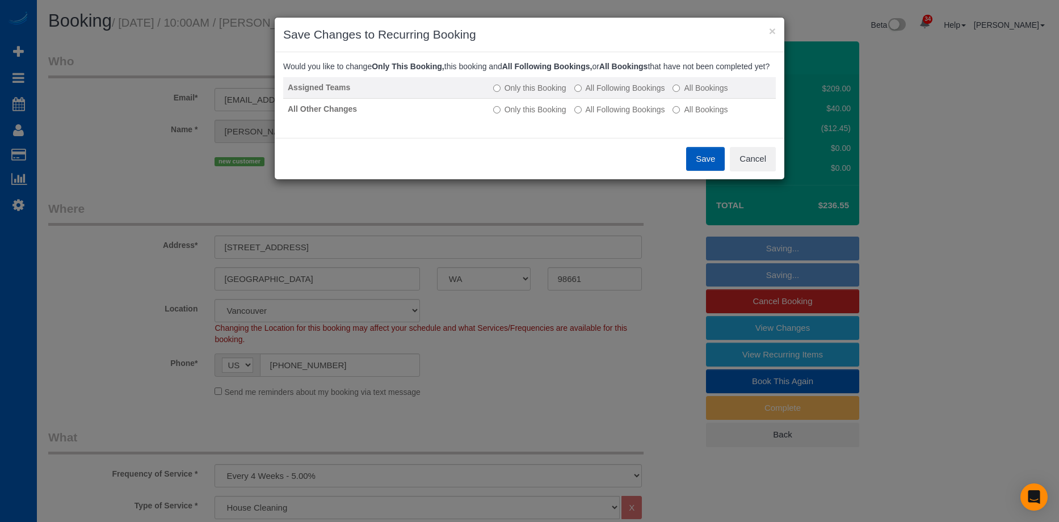
click at [624, 94] on label "All Following Bookings" at bounding box center [619, 87] width 91 height 11
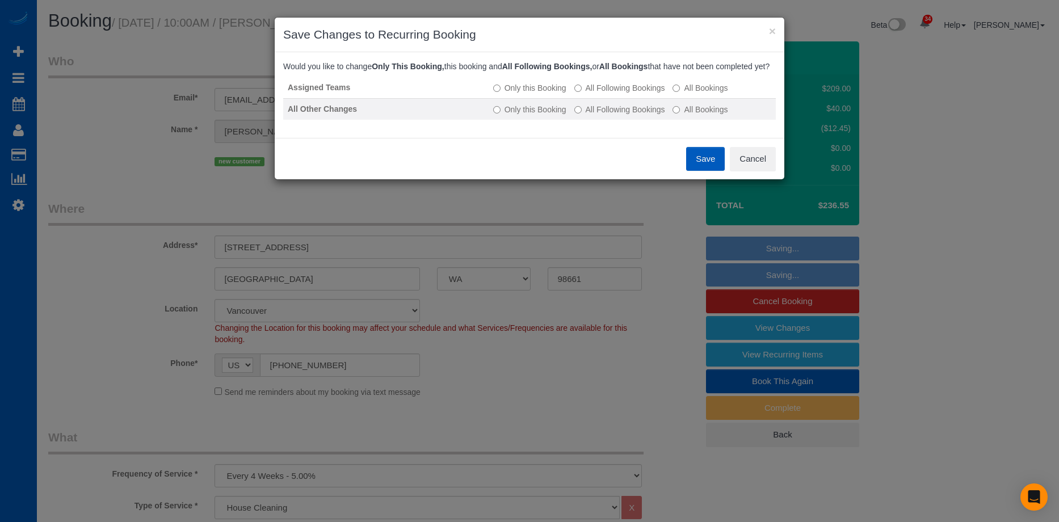
click at [615, 115] on label "All Following Bookings" at bounding box center [619, 109] width 91 height 11
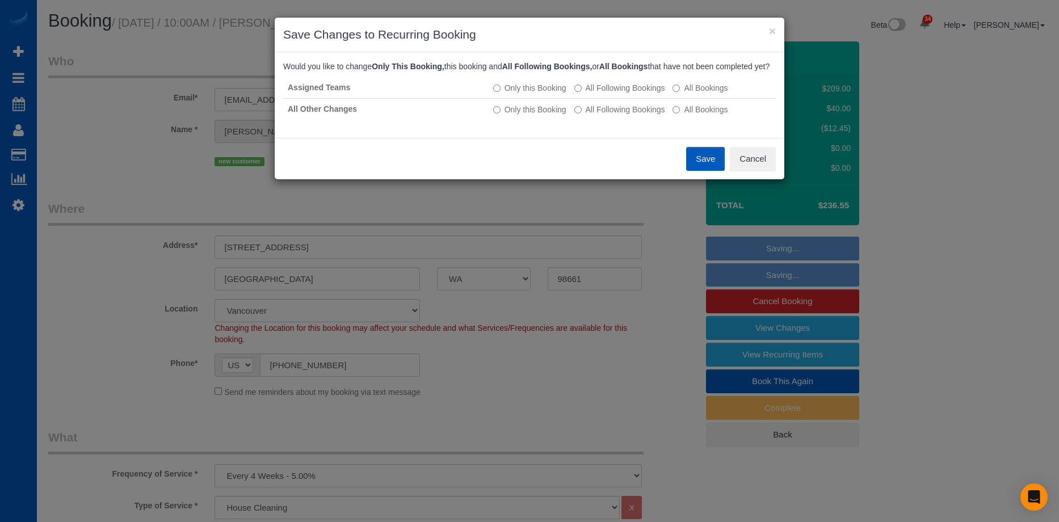
click at [713, 171] on button "Save" at bounding box center [705, 159] width 39 height 24
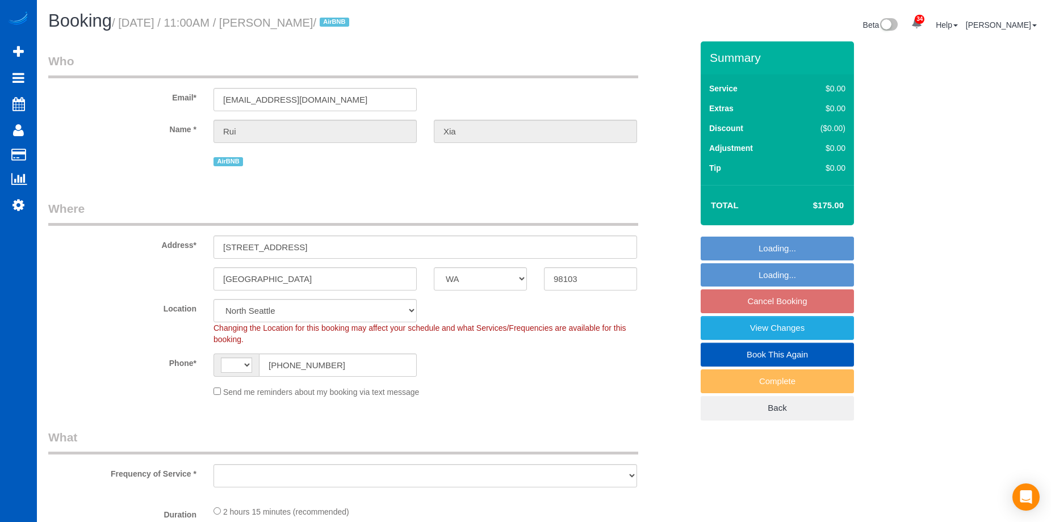
select select "WA"
select select "string:US"
select select "object:918"
select select "199"
select select "1001"
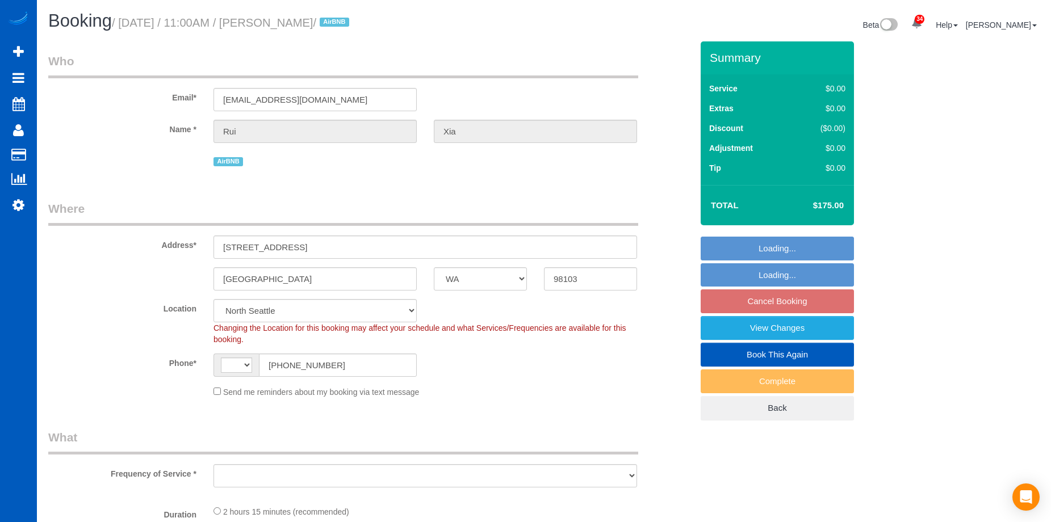
select select "3"
select select "spot2"
select select "object:1183"
select select "1001"
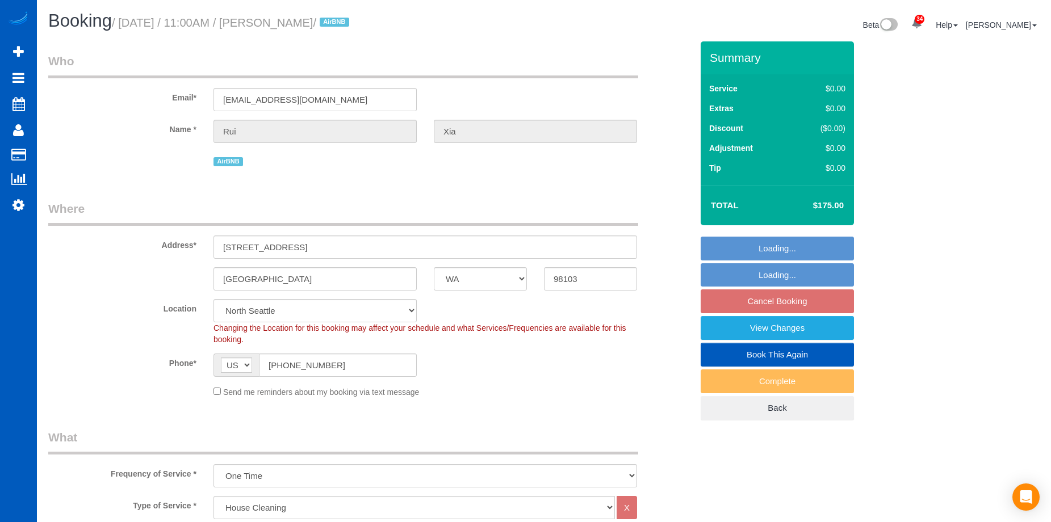
select select "3"
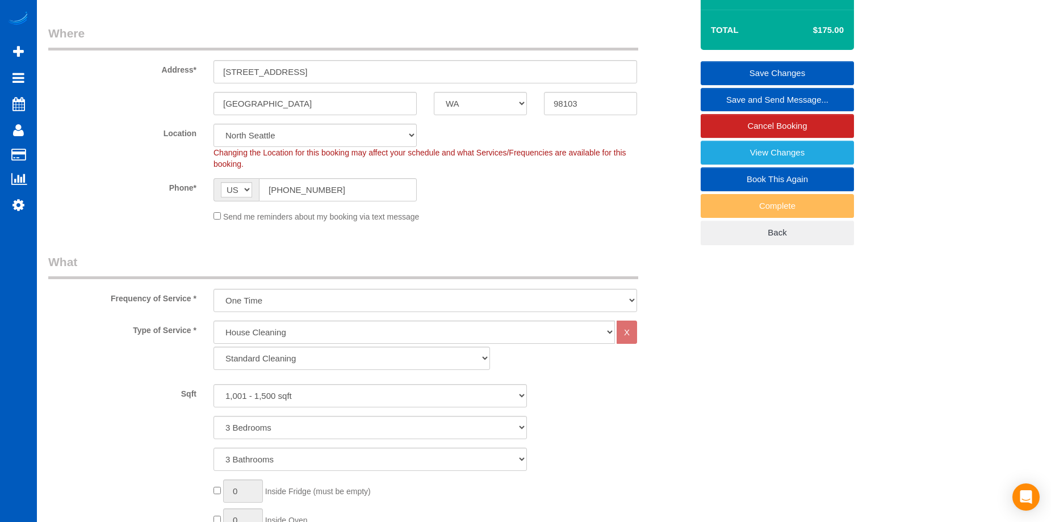
scroll to position [170, 0]
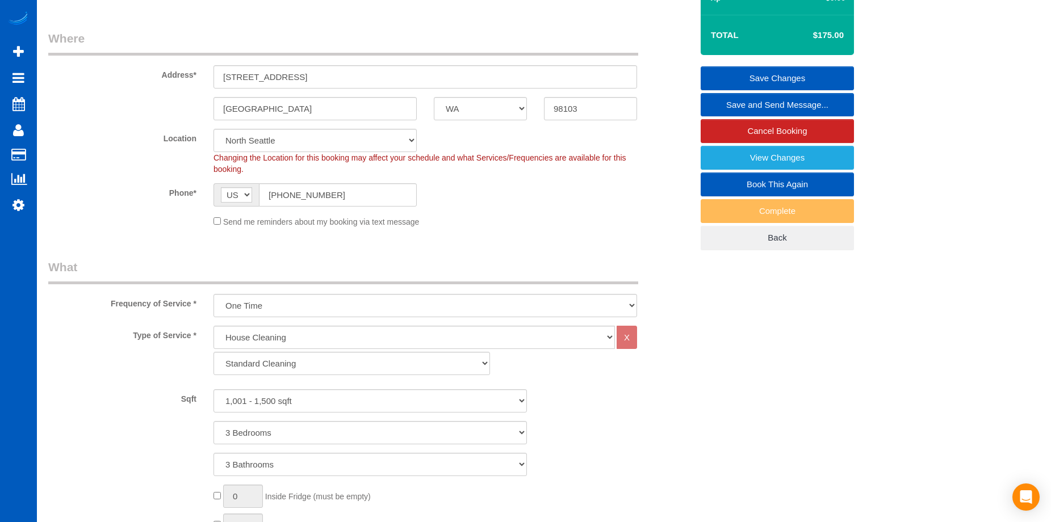
click at [741, 180] on link "Book This Again" at bounding box center [776, 185] width 153 height 24
select select "WA"
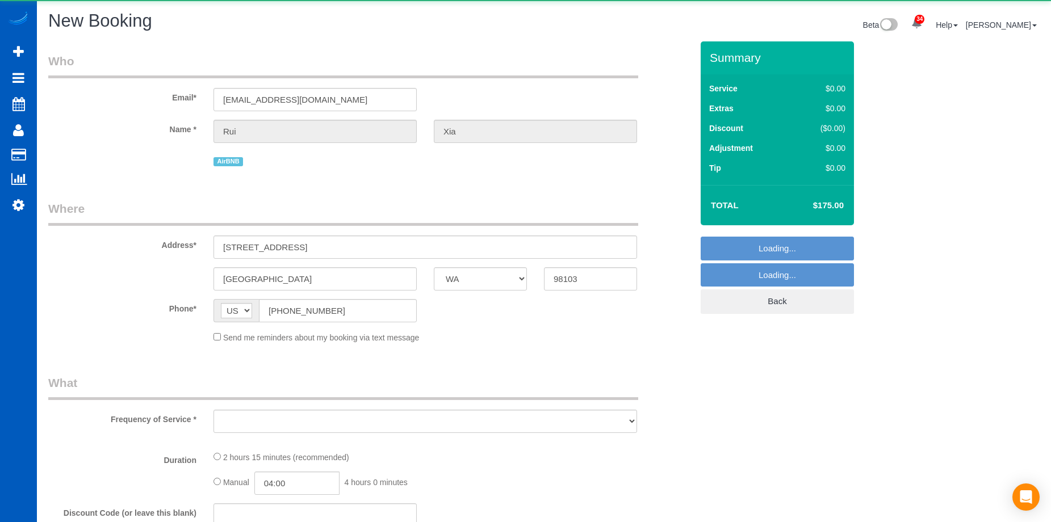
select select "string:fspay-581ee3a3-ef50-4f7b-abd9-92cea8b7e377"
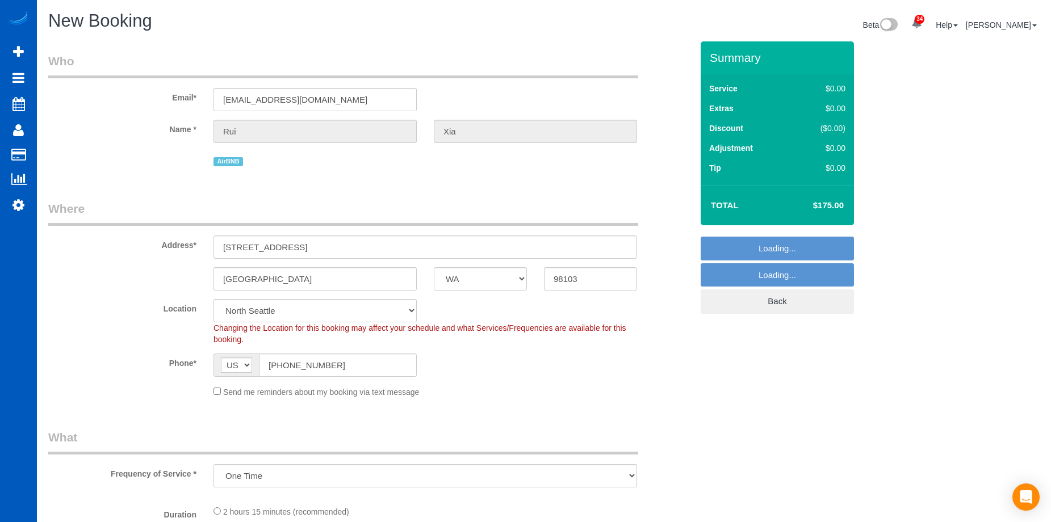
select select "object:2014"
select select "199"
select select "1001"
select select "3"
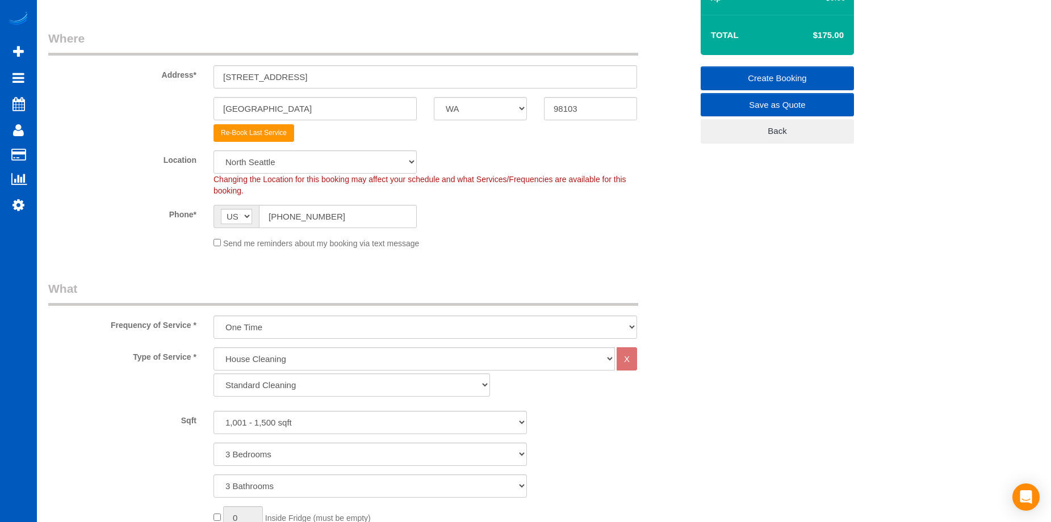
select select "object:2108"
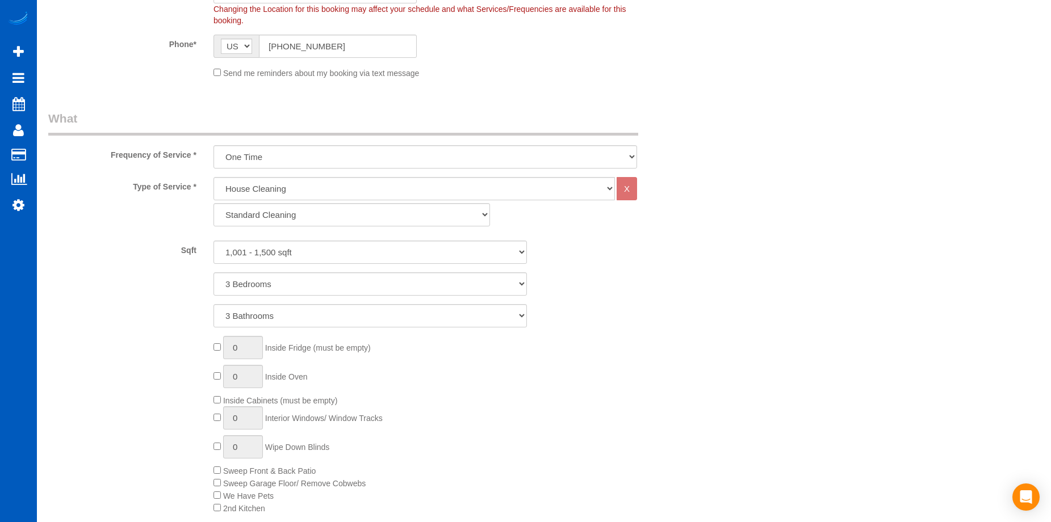
select select "1001"
select select "3"
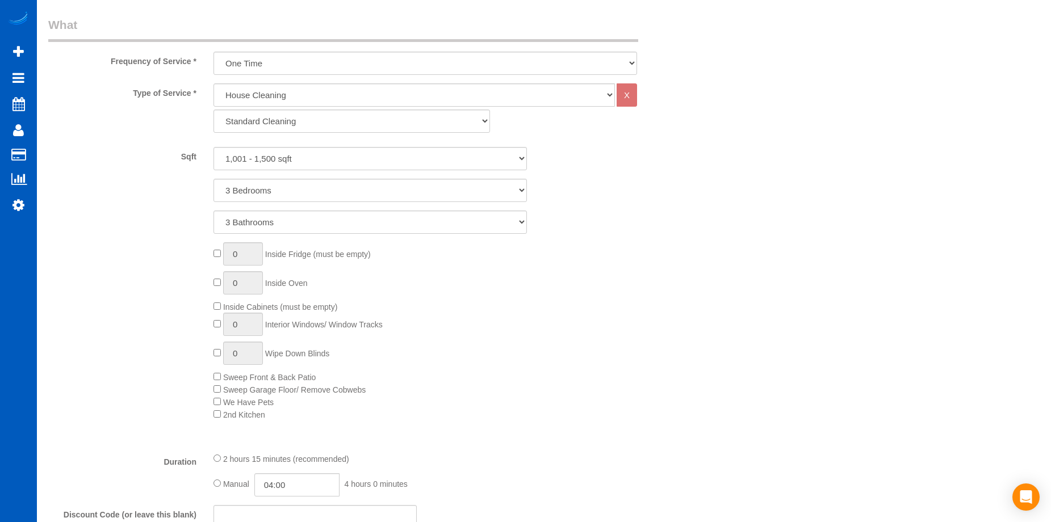
scroll to position [568, 0]
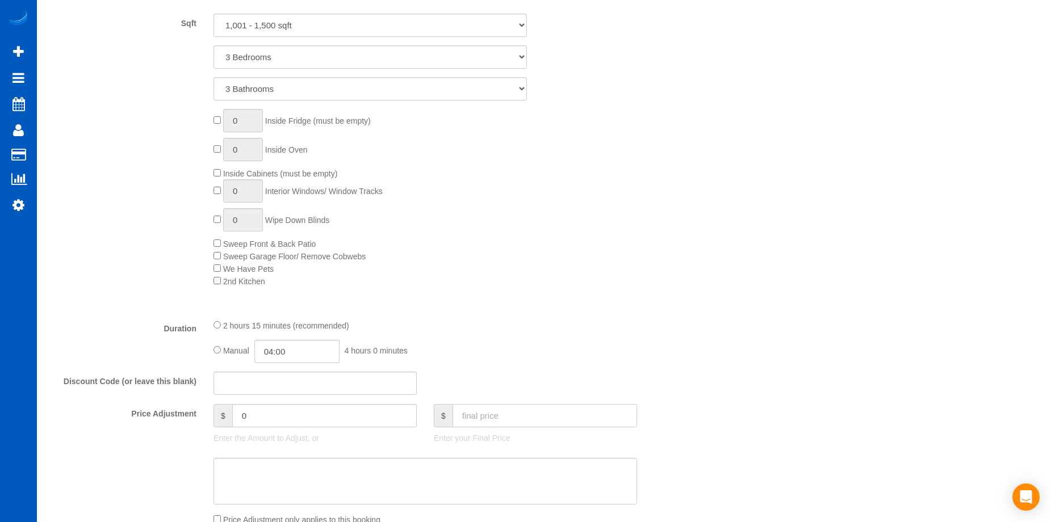
click at [480, 414] on input "text" at bounding box center [544, 415] width 184 height 23
type input "175"
click at [481, 474] on textarea at bounding box center [424, 481] width 423 height 47
type input "-4"
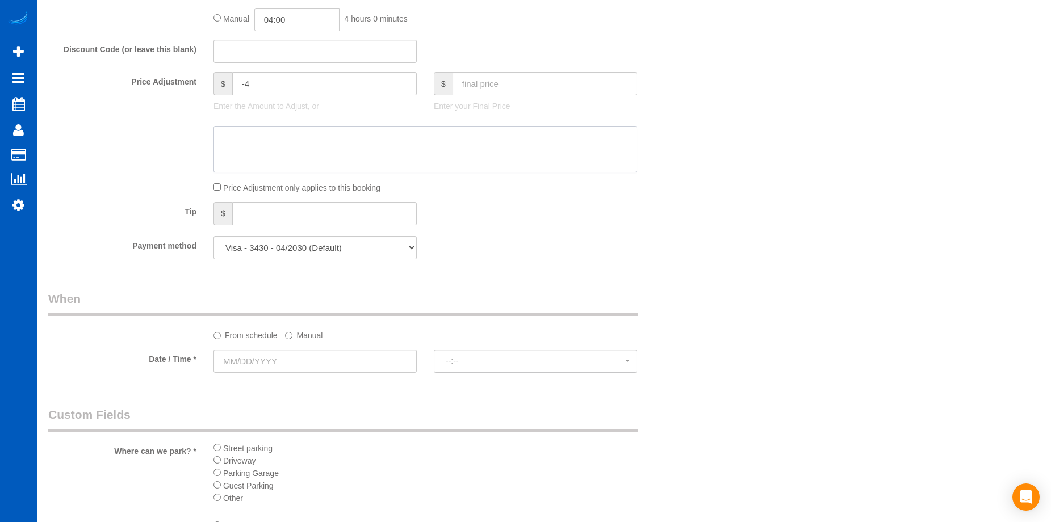
scroll to position [1022, 0]
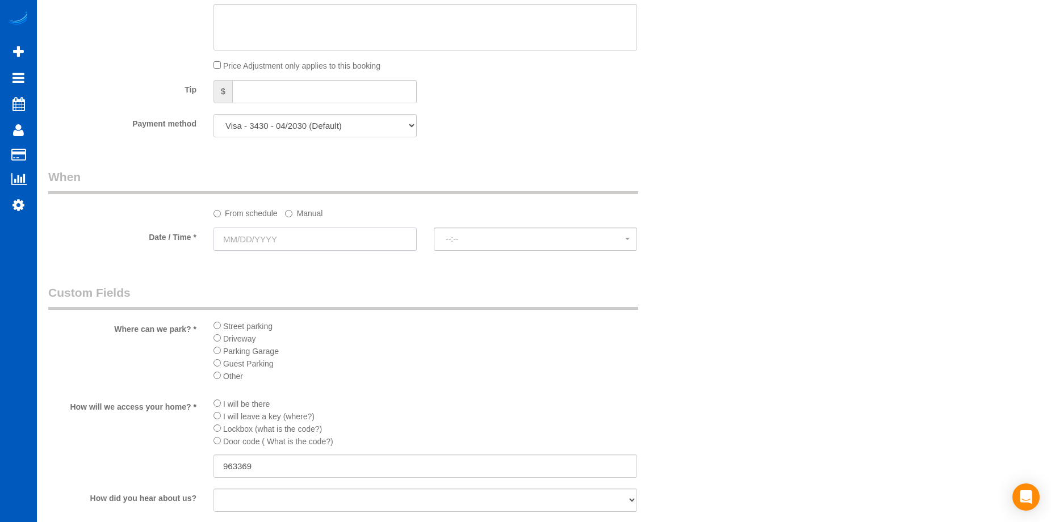
click at [346, 233] on input "text" at bounding box center [314, 239] width 203 height 23
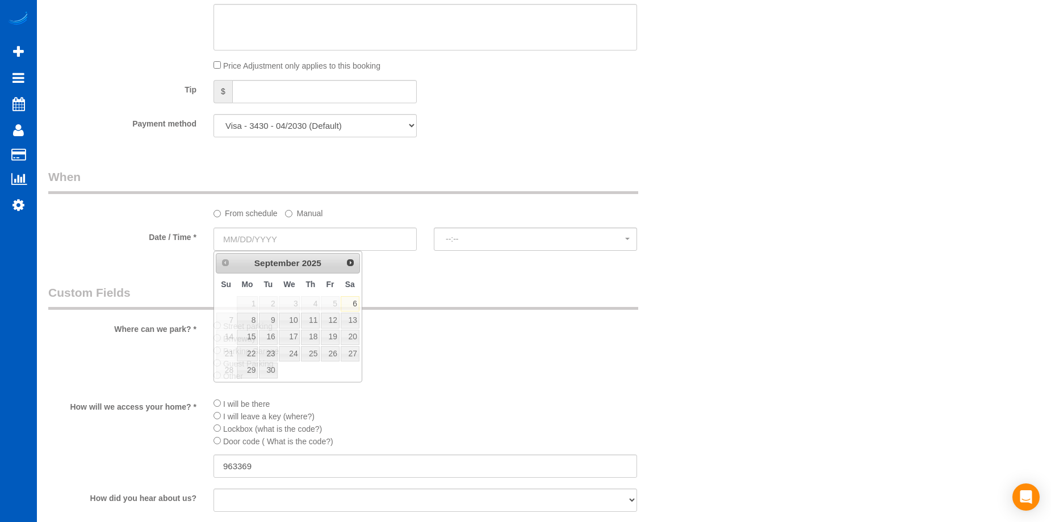
click at [431, 288] on legend "Custom Fields" at bounding box center [343, 297] width 590 height 26
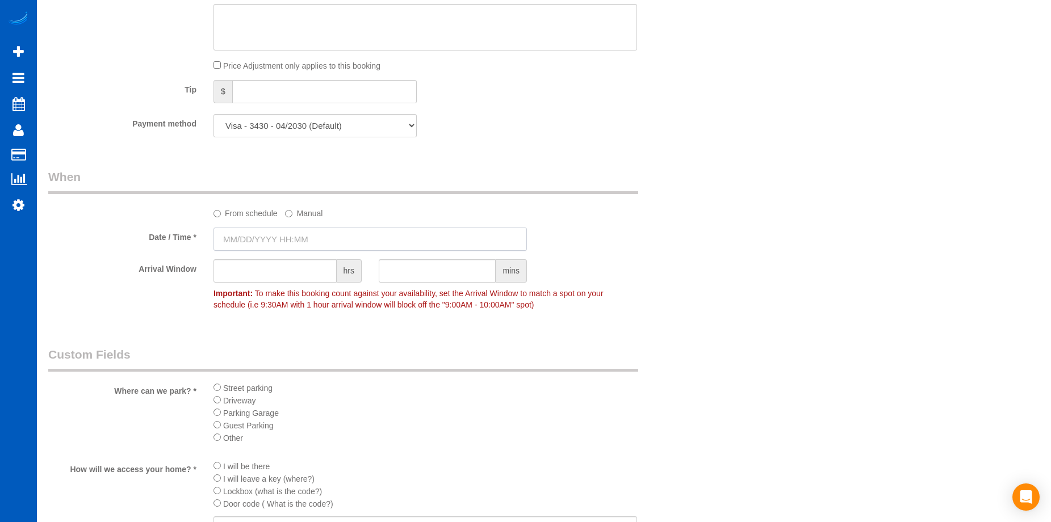
click at [280, 233] on input "text" at bounding box center [369, 239] width 313 height 23
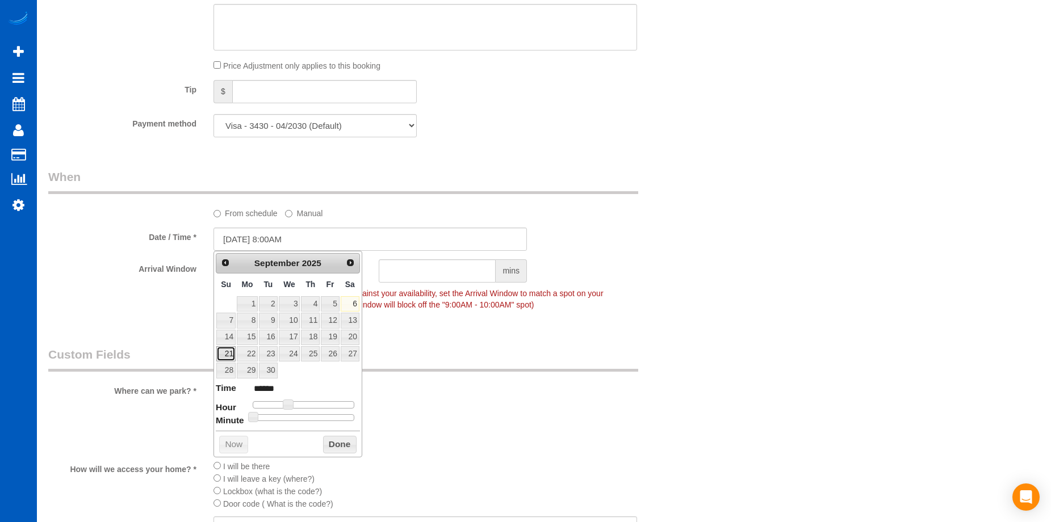
click at [227, 350] on link "21" at bounding box center [225, 353] width 19 height 15
click at [342, 454] on div "Prev Next September 2025 Su Mo Tu We Th Fr Sa 1 2 3 4 5 6 7 8 9 10 11 12 13 14 …" at bounding box center [287, 354] width 149 height 207
click at [345, 448] on button "Done" at bounding box center [339, 445] width 33 height 18
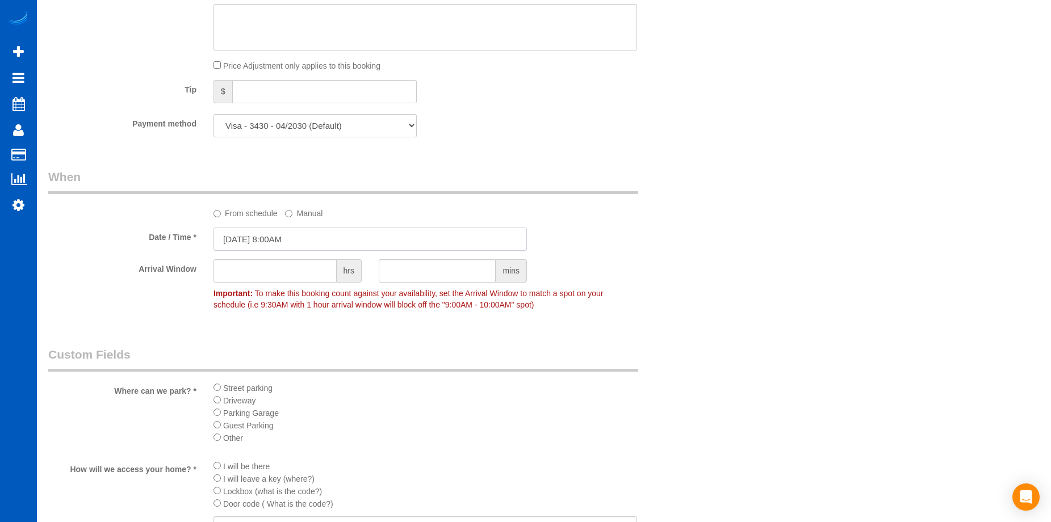
drag, startPoint x: 322, startPoint y: 239, endPoint x: 318, endPoint y: 247, distance: 9.6
click at [322, 238] on input "09/21/2025 8:00AM" at bounding box center [369, 239] width 313 height 23
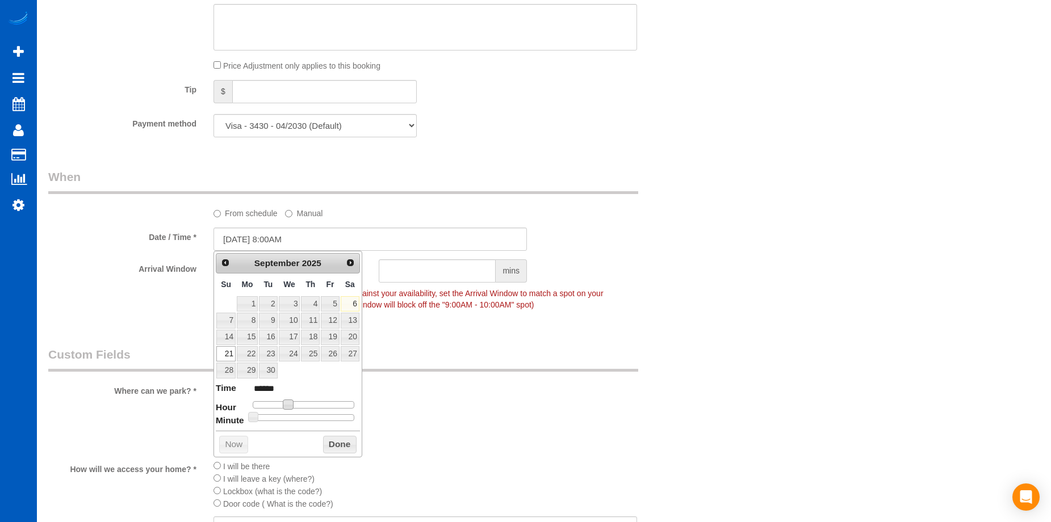
type input "09/21/2025 9:00AM"
type input "******"
type input "09/21/2025 10:00AM"
type input "*******"
type input "[DATE] 11:00AM"
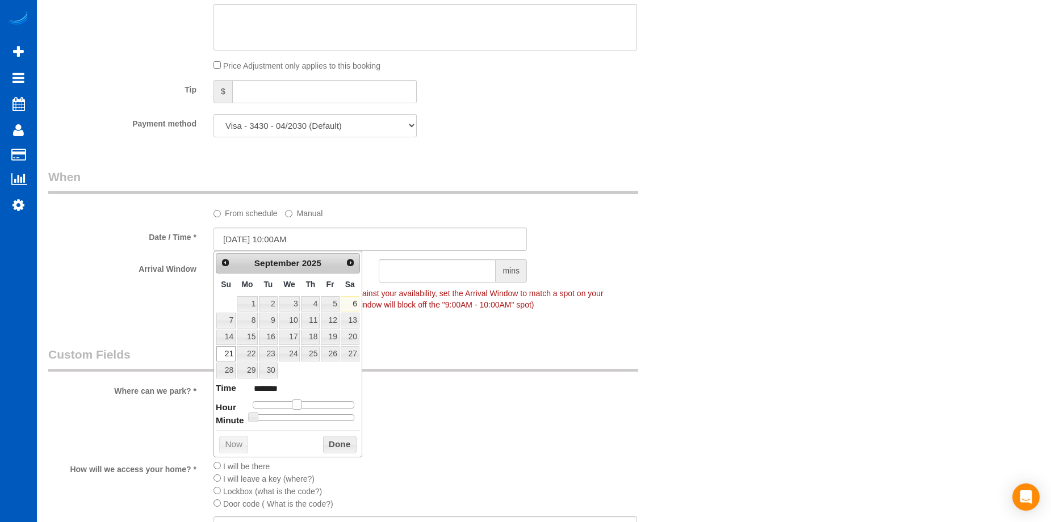
type input "*******"
drag, startPoint x: 292, startPoint y: 406, endPoint x: 306, endPoint y: 406, distance: 14.2
click at [306, 406] on div at bounding box center [304, 404] width 102 height 7
click at [334, 443] on button "Done" at bounding box center [339, 445] width 33 height 18
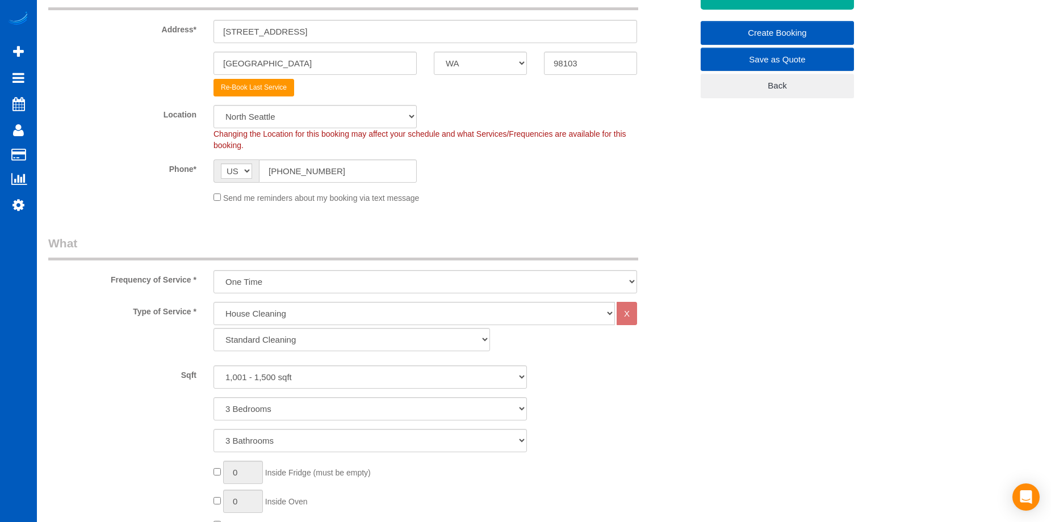
scroll to position [0, 0]
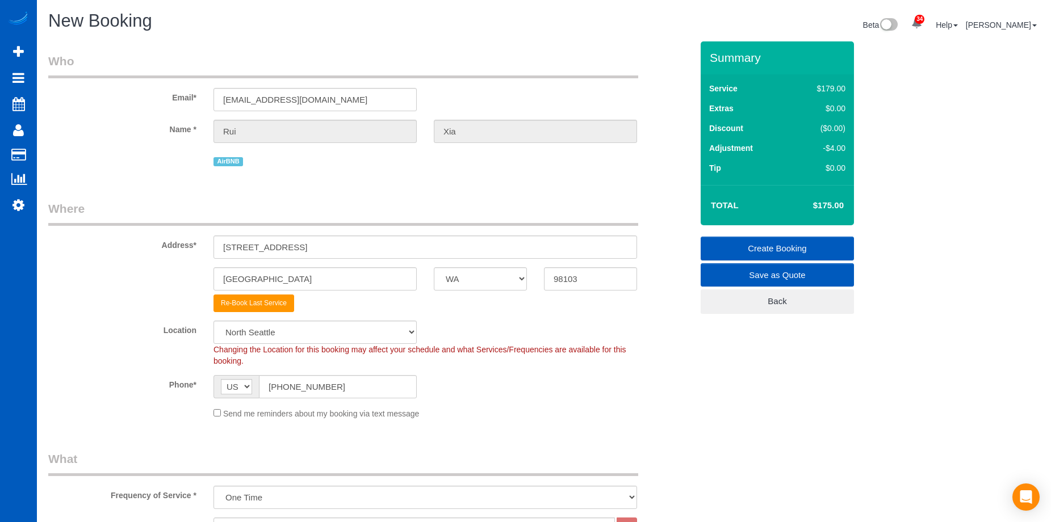
click at [737, 241] on link "Create Booking" at bounding box center [776, 249] width 153 height 24
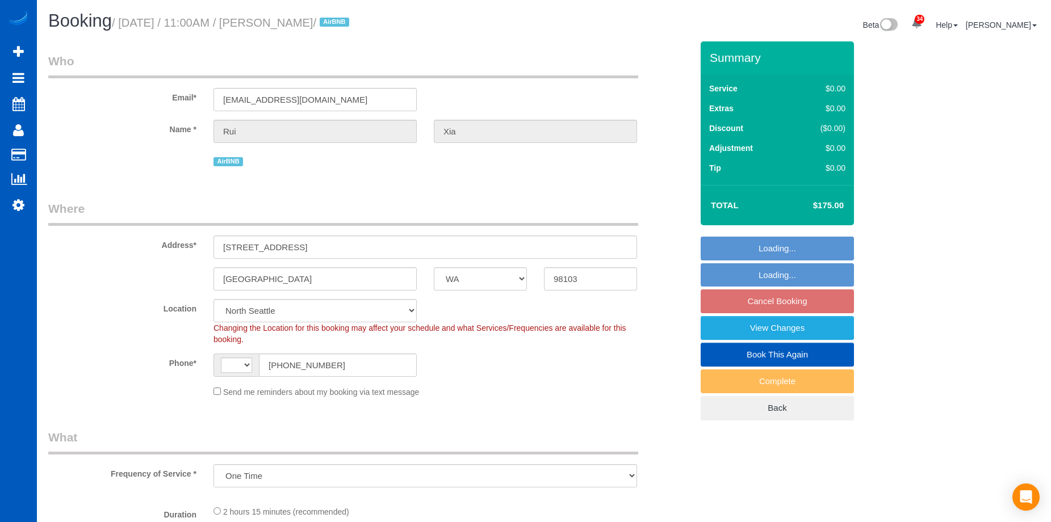
select select "WA"
select select "object:574"
select select "string:[GEOGRAPHIC_DATA]"
select select "spot2"
select select "199"
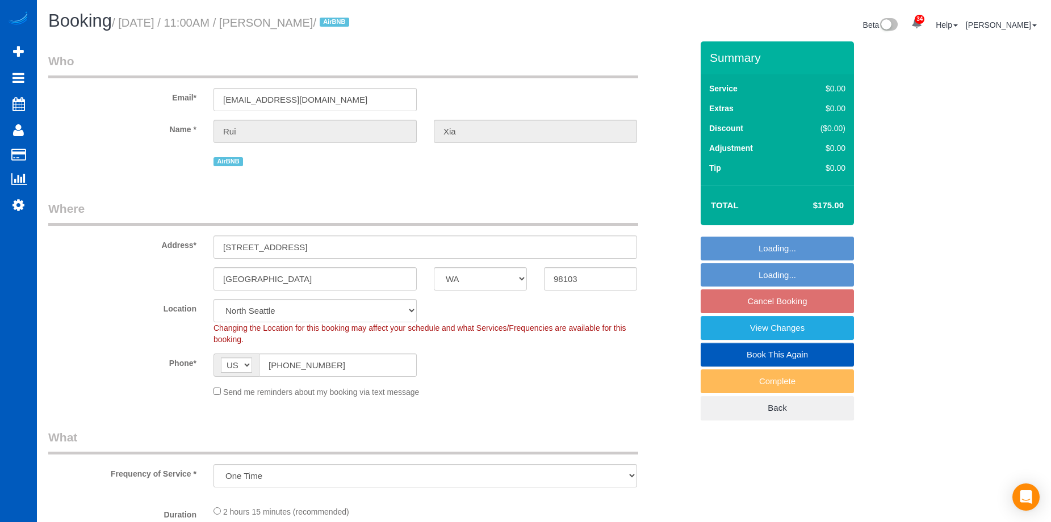
select select "1001"
select select "3"
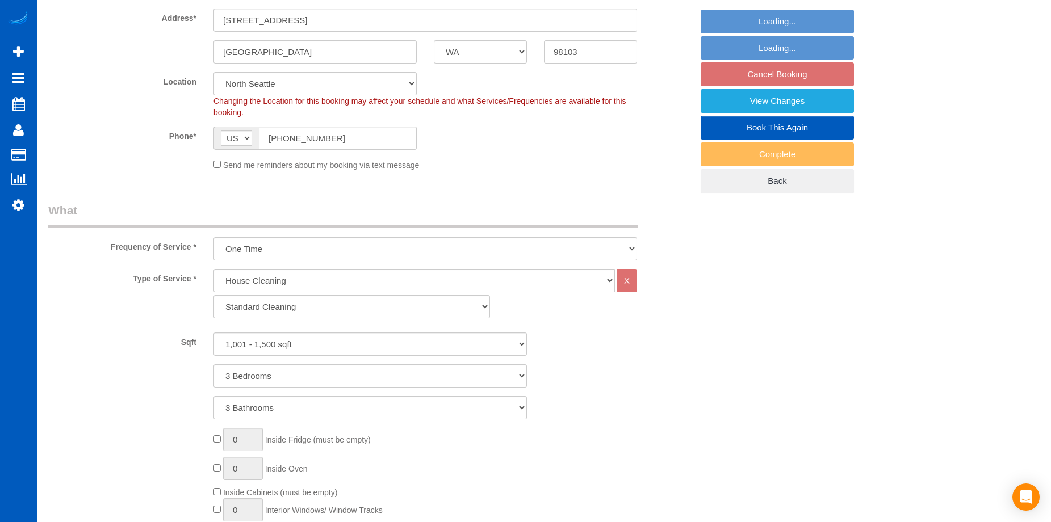
select select "1001"
select select "3"
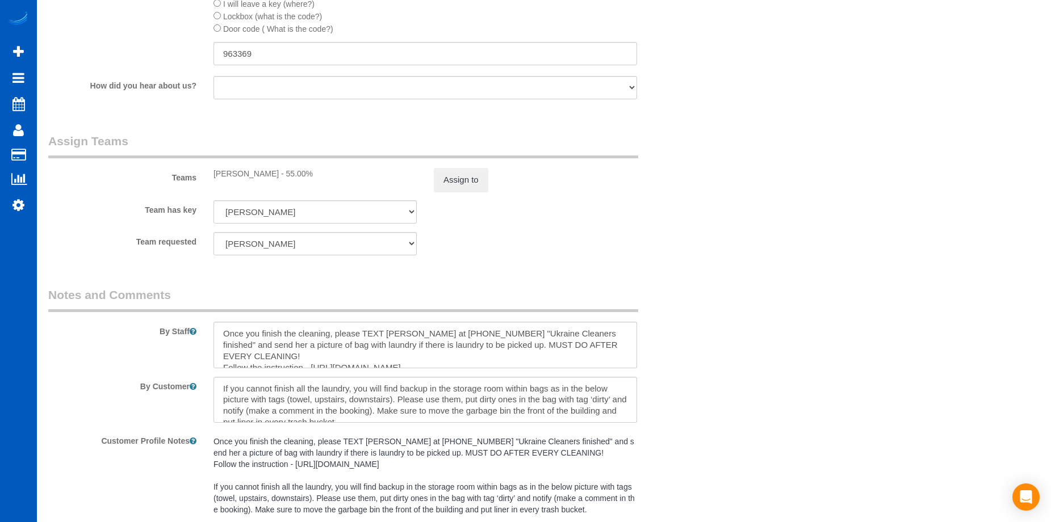
scroll to position [1419, 0]
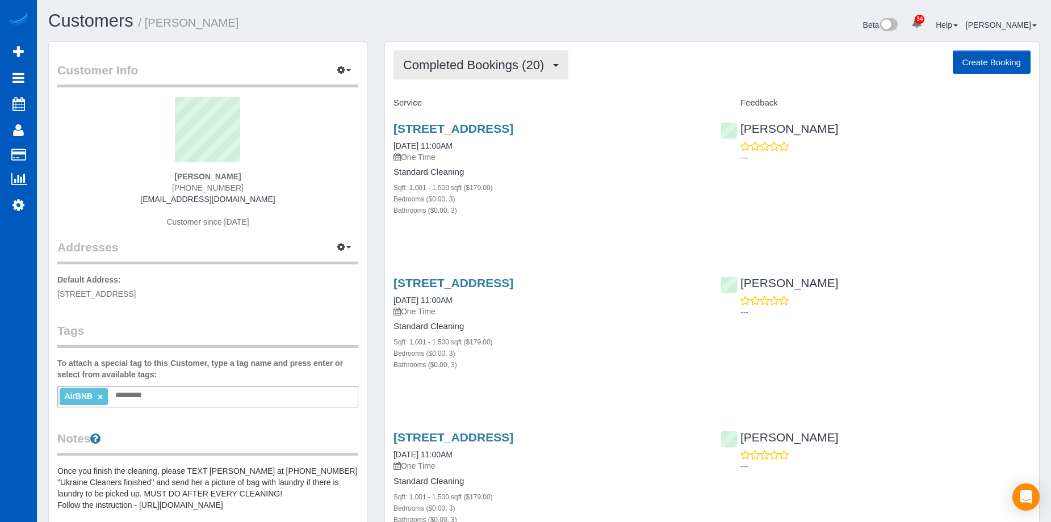
click at [524, 72] on button "Completed Bookings (20)" at bounding box center [480, 65] width 175 height 29
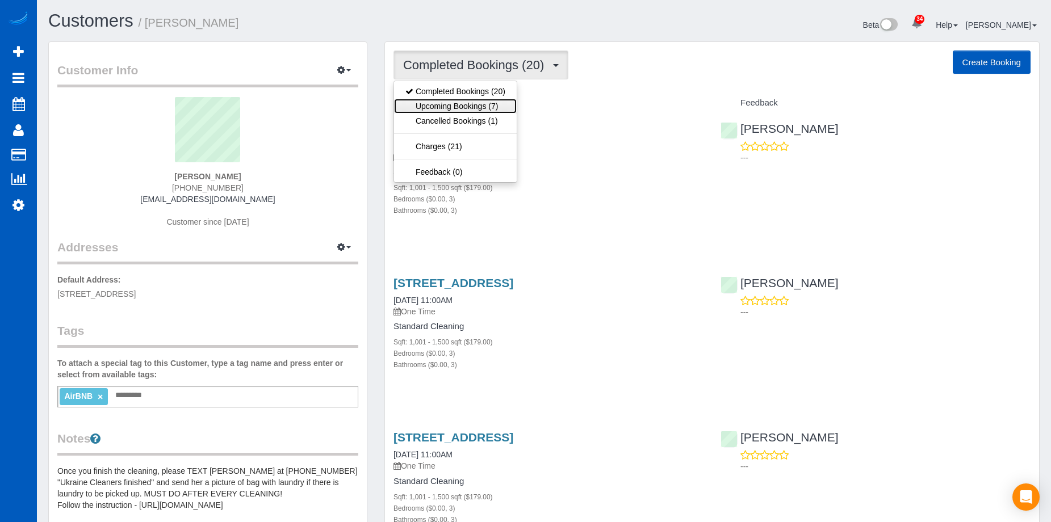
click at [493, 99] on link "Upcoming Bookings (7)" at bounding box center [455, 106] width 123 height 15
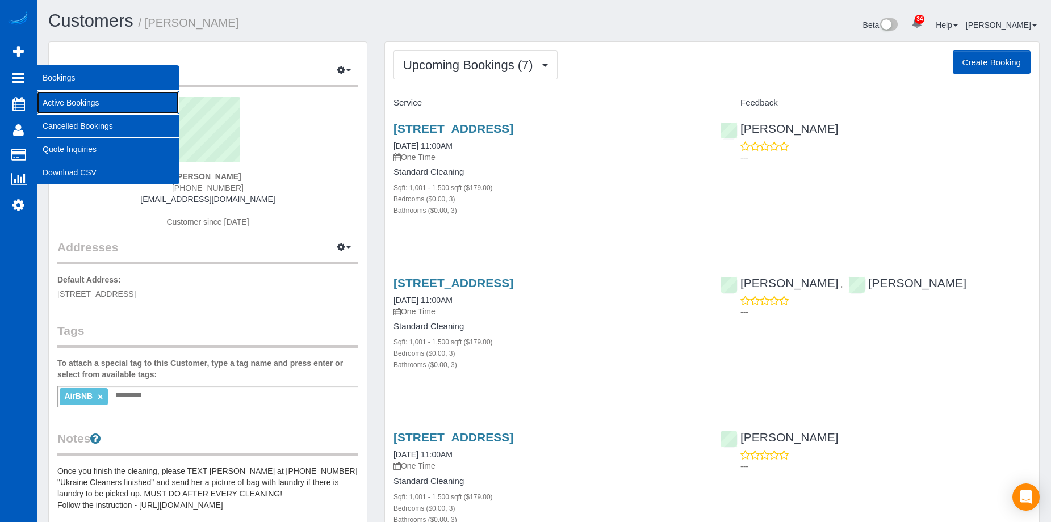
click at [74, 99] on link "Active Bookings" at bounding box center [108, 102] width 142 height 23
